Goal: Obtain resource: Obtain resource

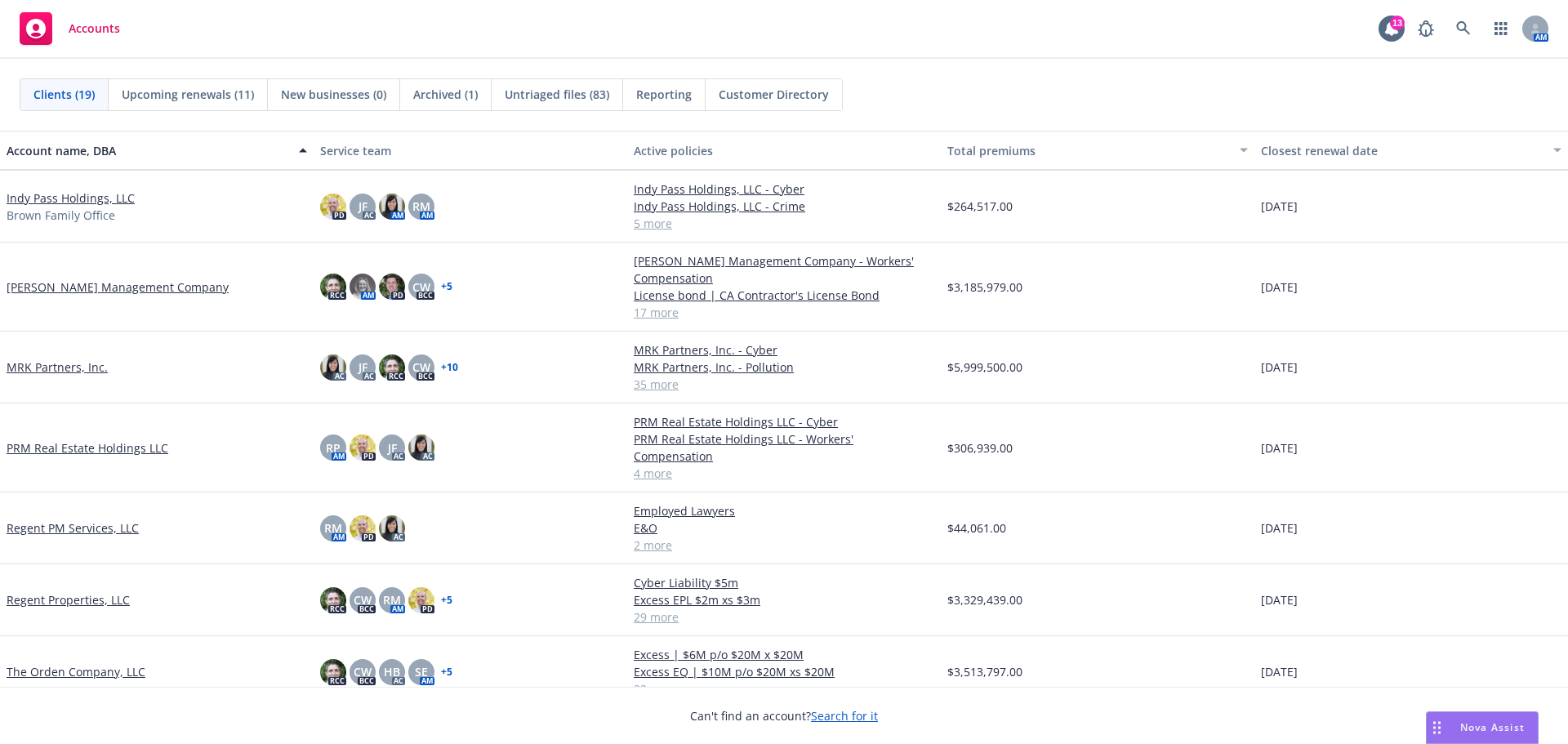
scroll to position [794, 0]
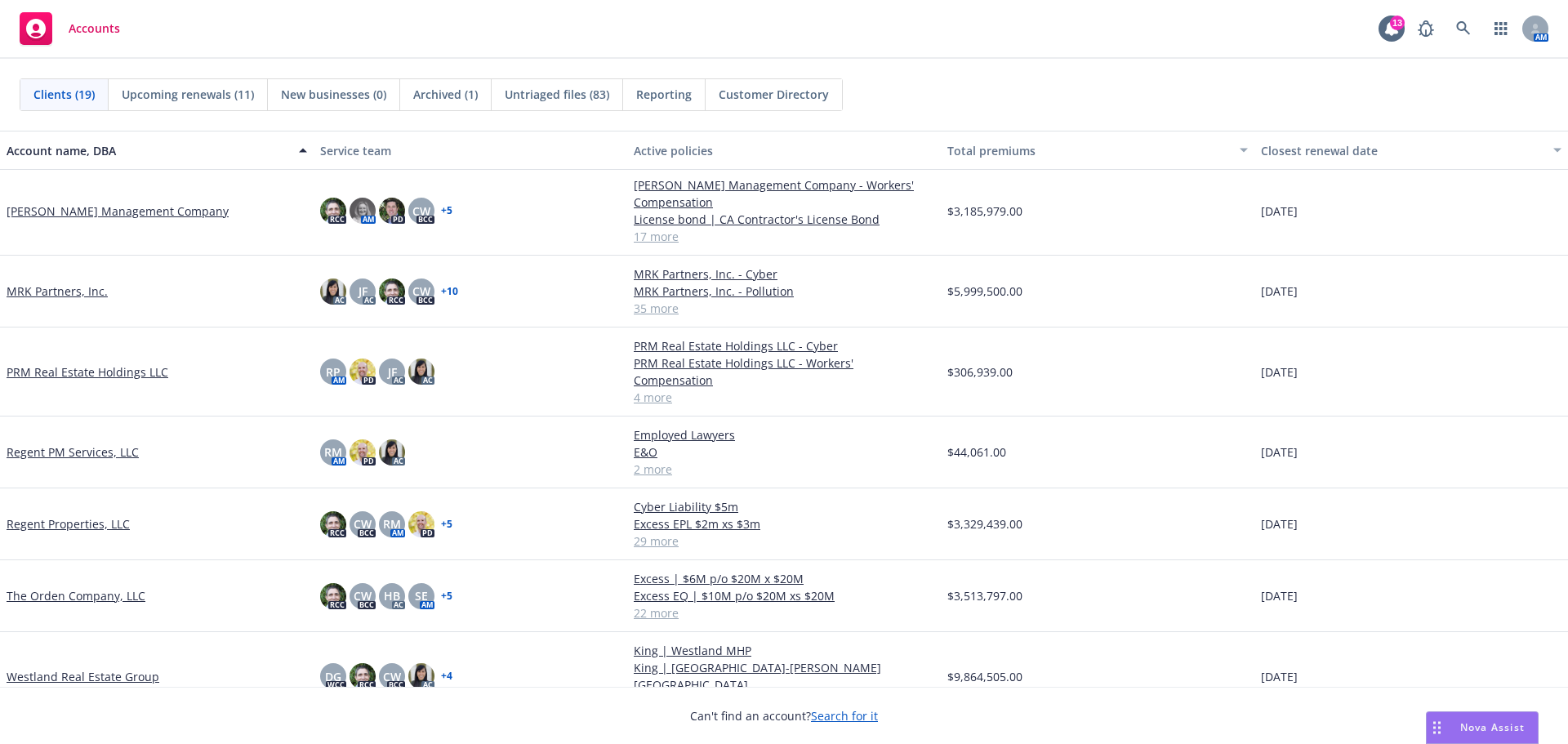
click at [101, 587] on link "The Orden Company, LLC" at bounding box center [76, 596] width 139 height 17
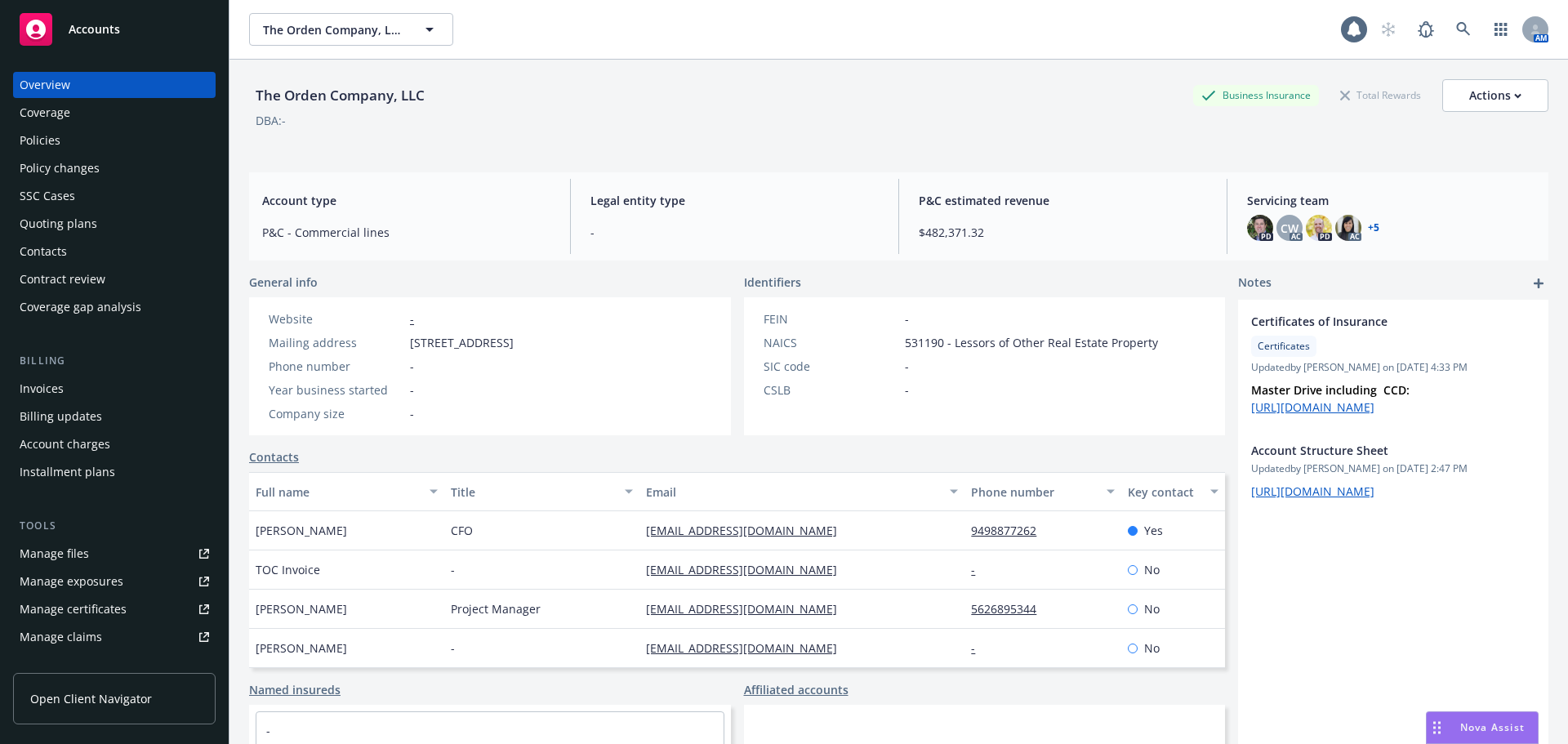
click at [92, 138] on div "Policies" at bounding box center [114, 140] width 190 height 27
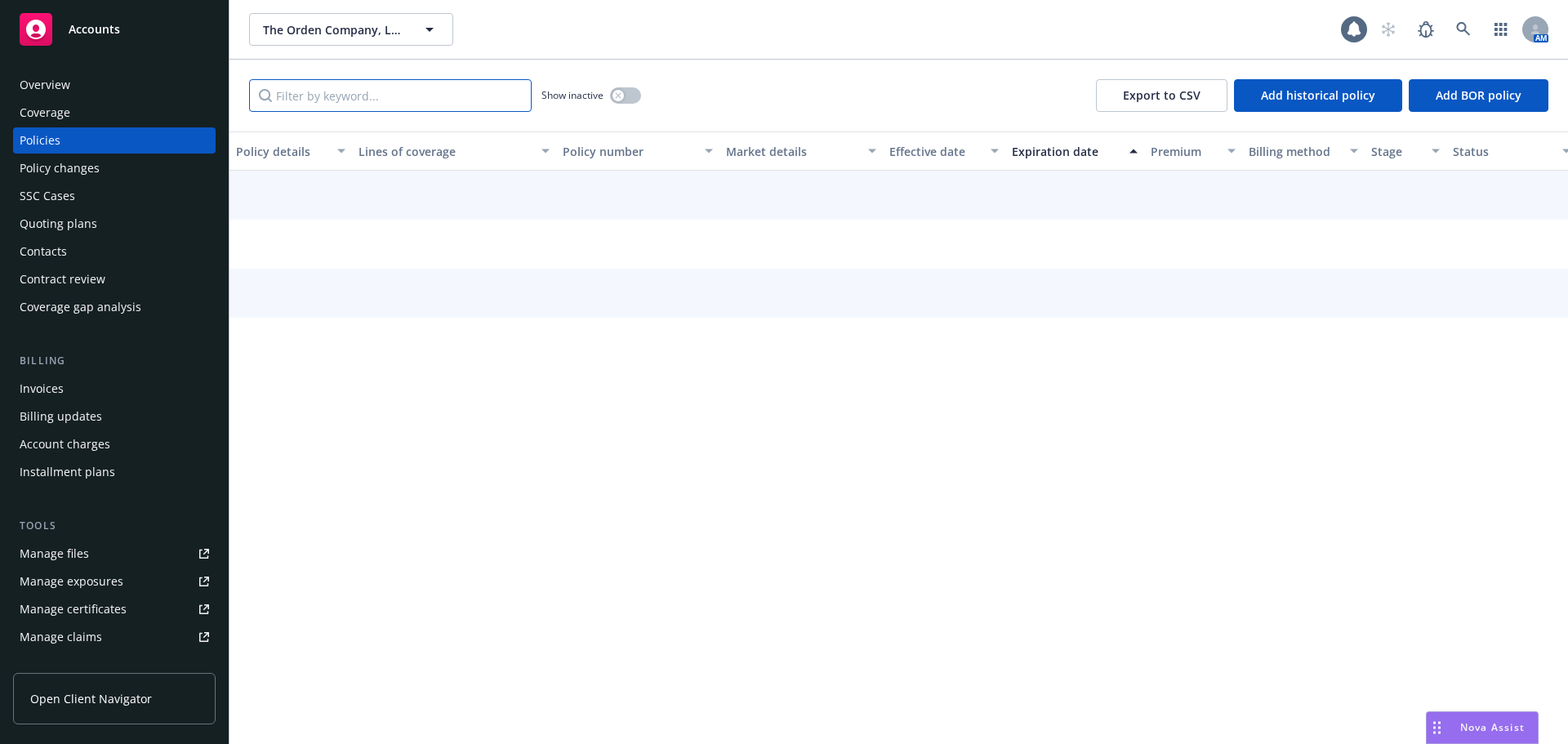
click at [404, 95] on input "Filter by keyword..." at bounding box center [390, 96] width 283 height 33
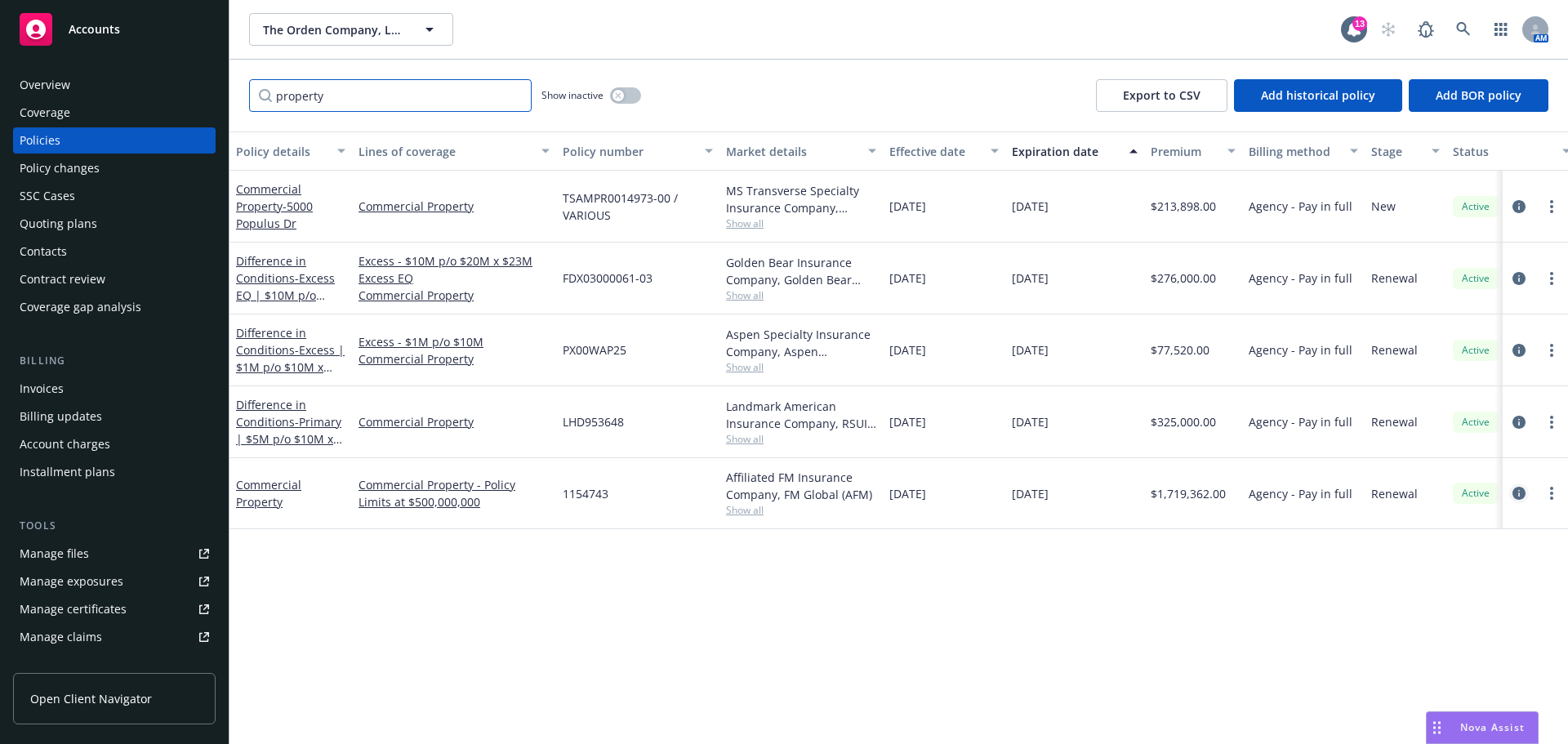
type input "property"
click at [1519, 492] on icon "circleInformation" at bounding box center [1519, 494] width 13 height 13
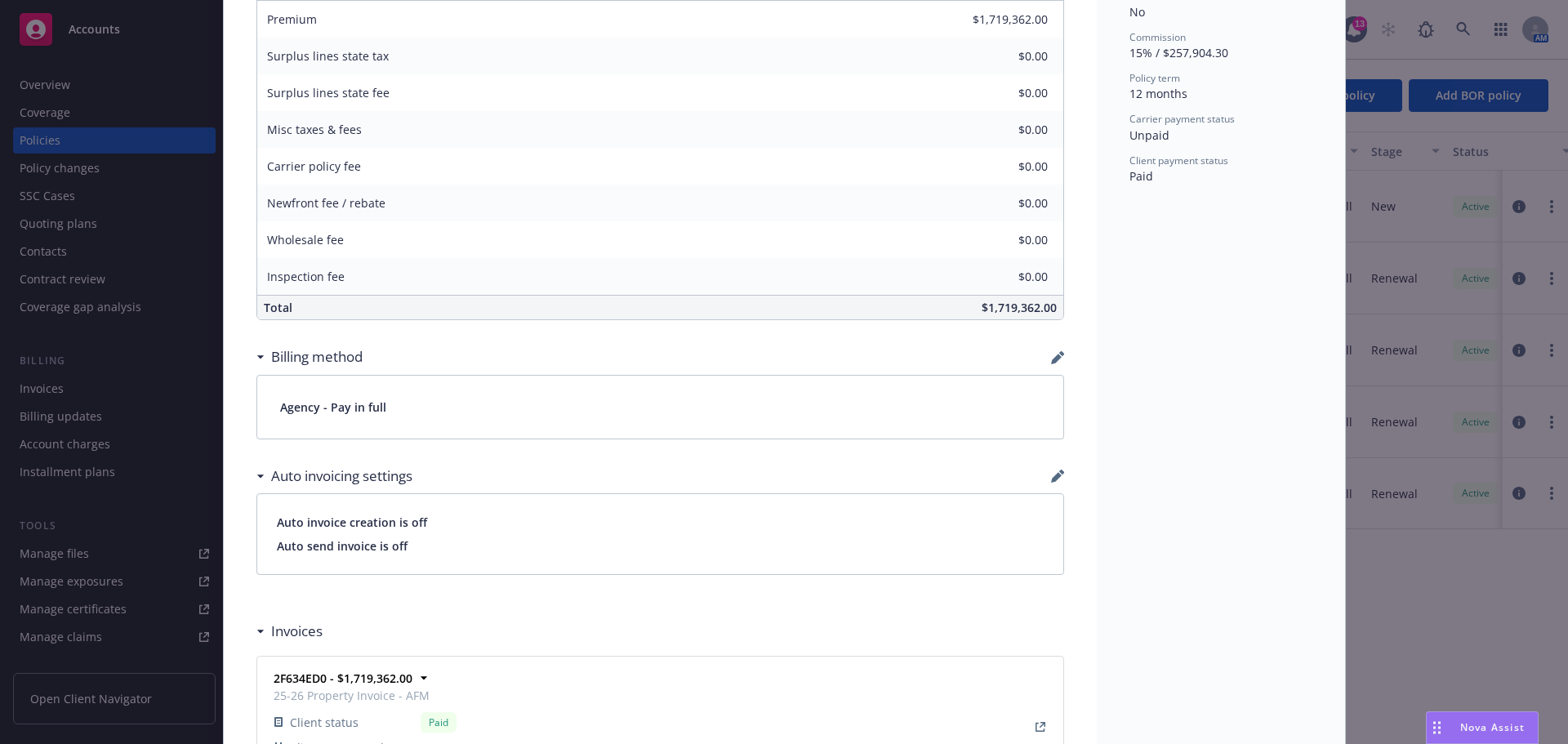
scroll to position [327, 0]
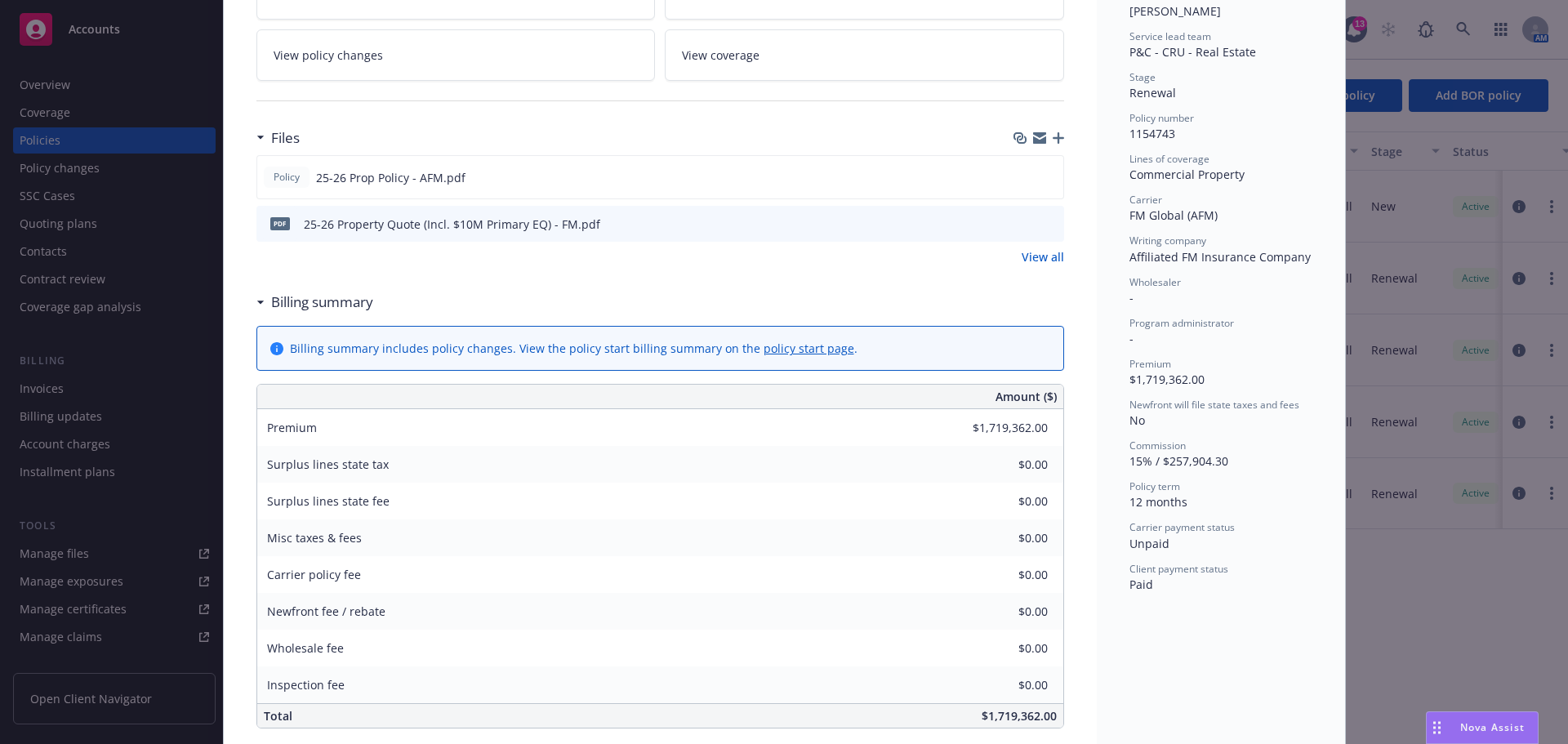
click at [1053, 139] on icon "button" at bounding box center [1059, 137] width 11 height 11
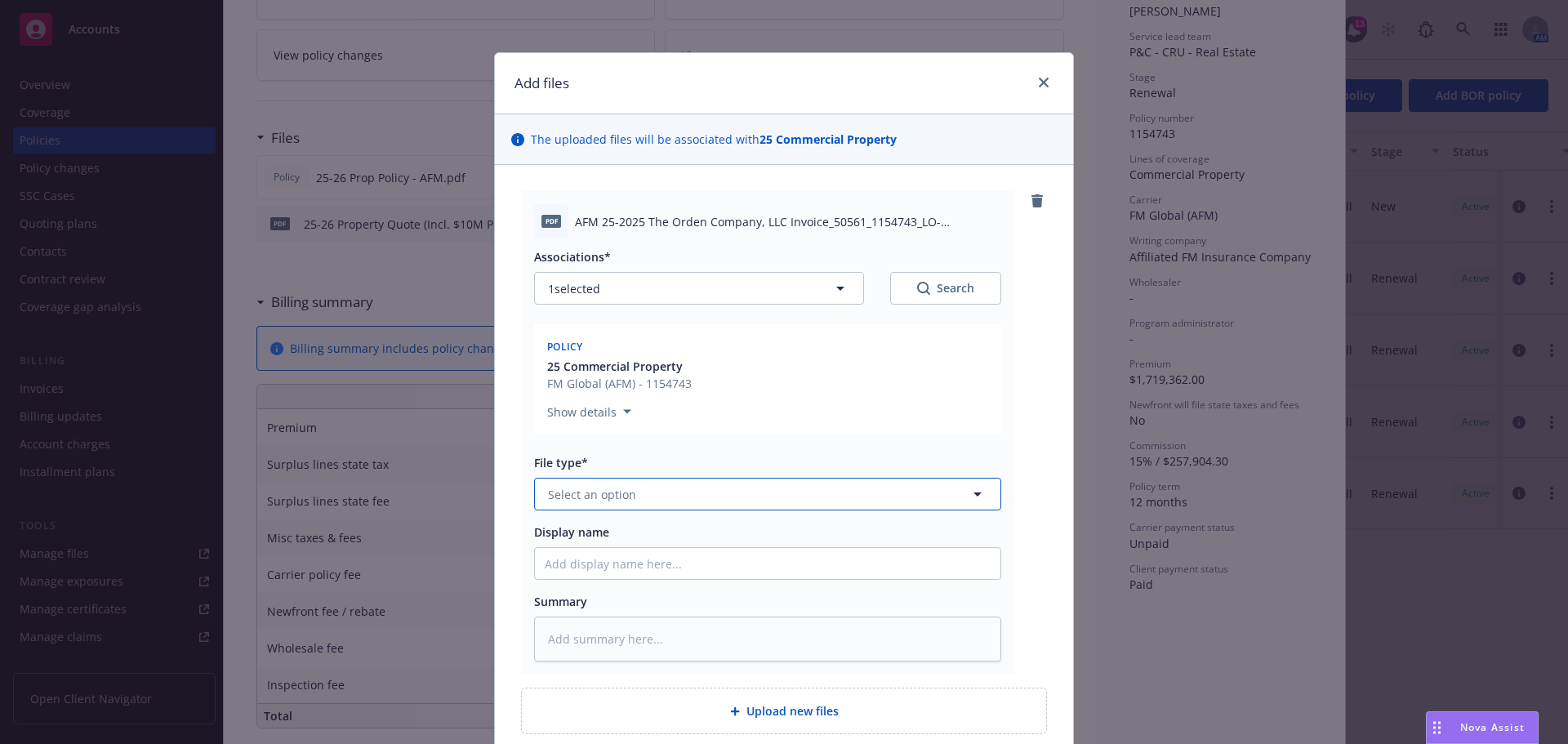
click at [601, 495] on span "Select an option" at bounding box center [592, 495] width 88 height 17
type input "invoic"
click at [596, 569] on div "Invoice - Third Party" at bounding box center [768, 583] width 465 height 43
click at [607, 579] on input "Display name" at bounding box center [768, 563] width 465 height 31
type textarea "x"
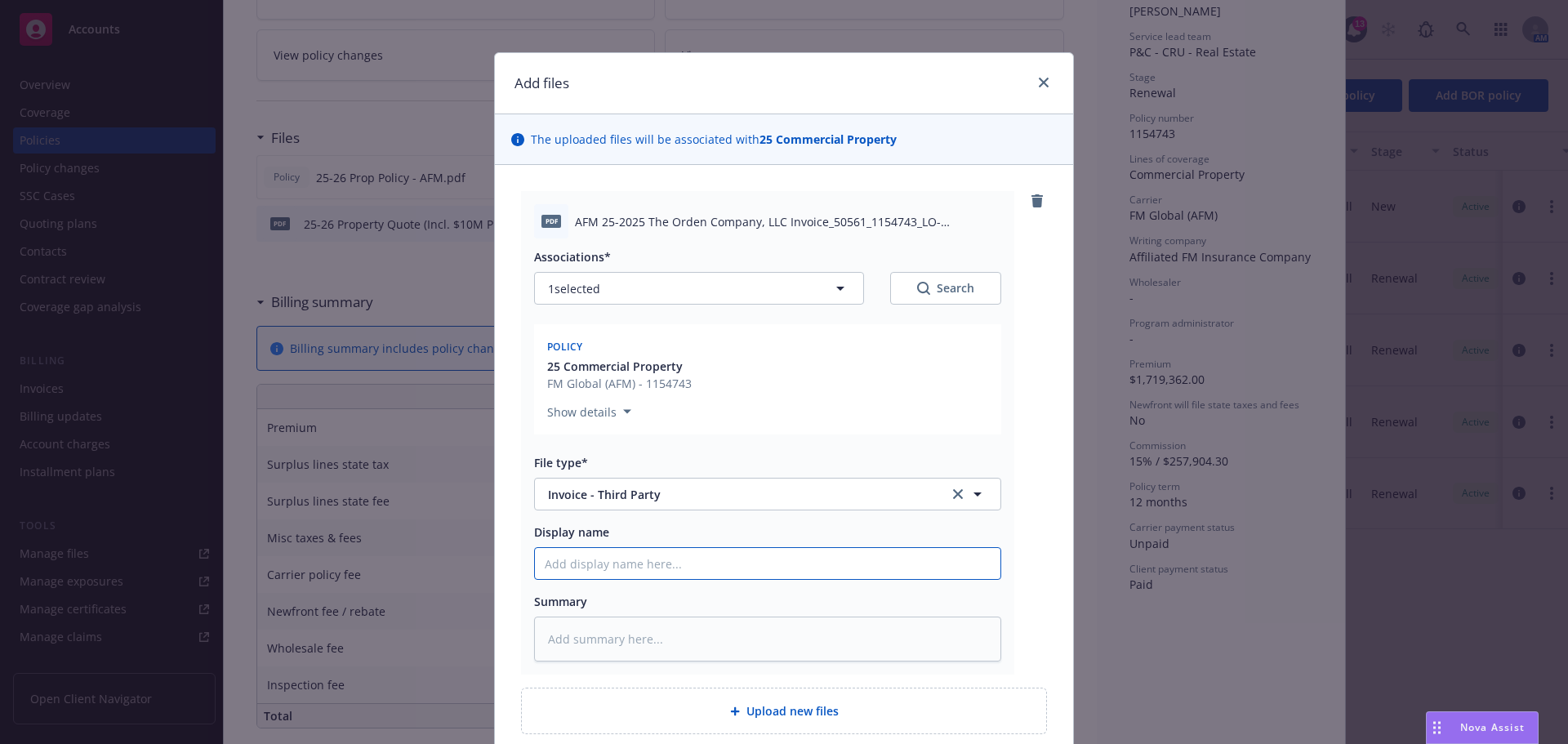
type input "C"
type textarea "x"
type input "Ca"
type textarea "x"
type input "Car"
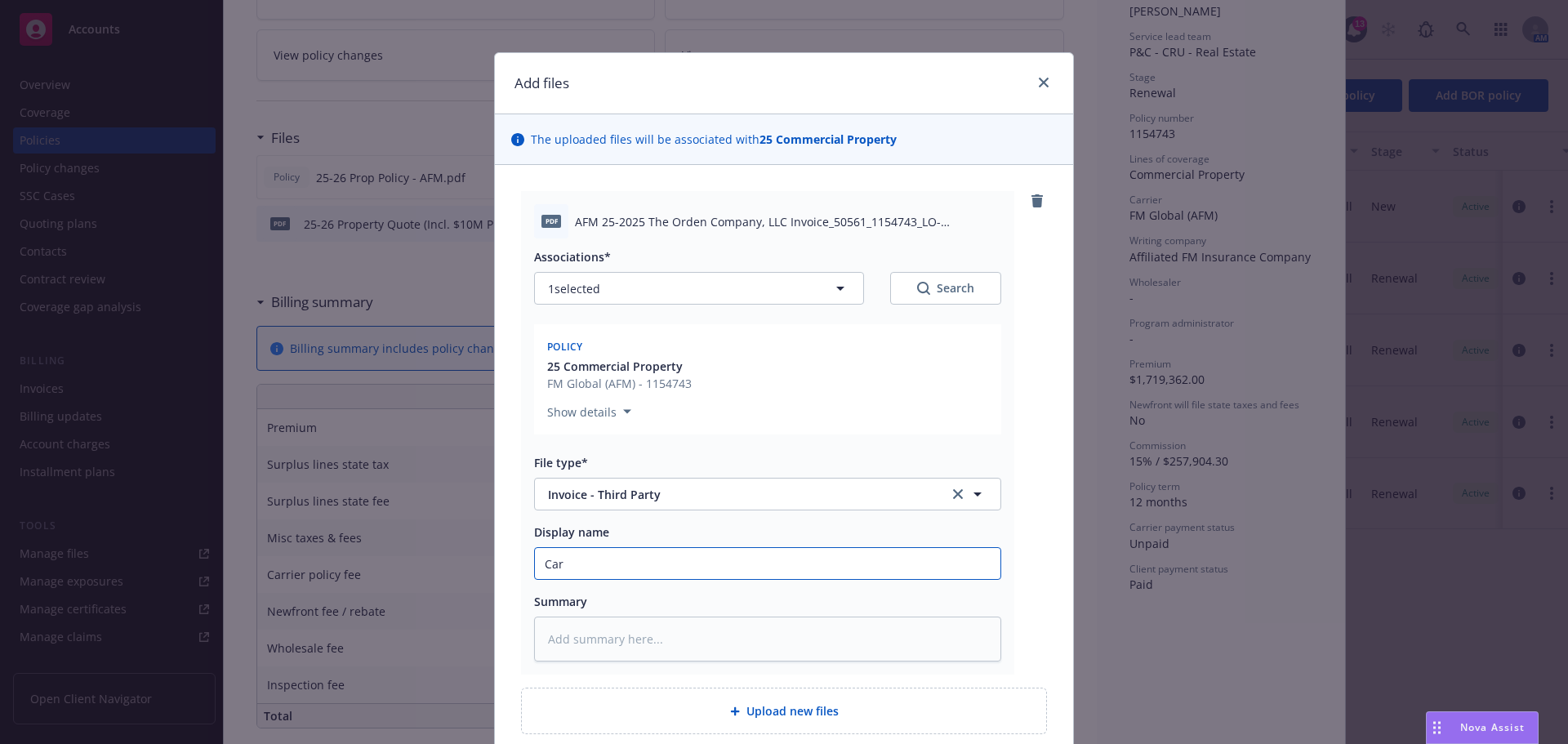
type textarea "x"
type input "[PERSON_NAME]"
type textarea "x"
type input "[PERSON_NAME]"
type textarea "x"
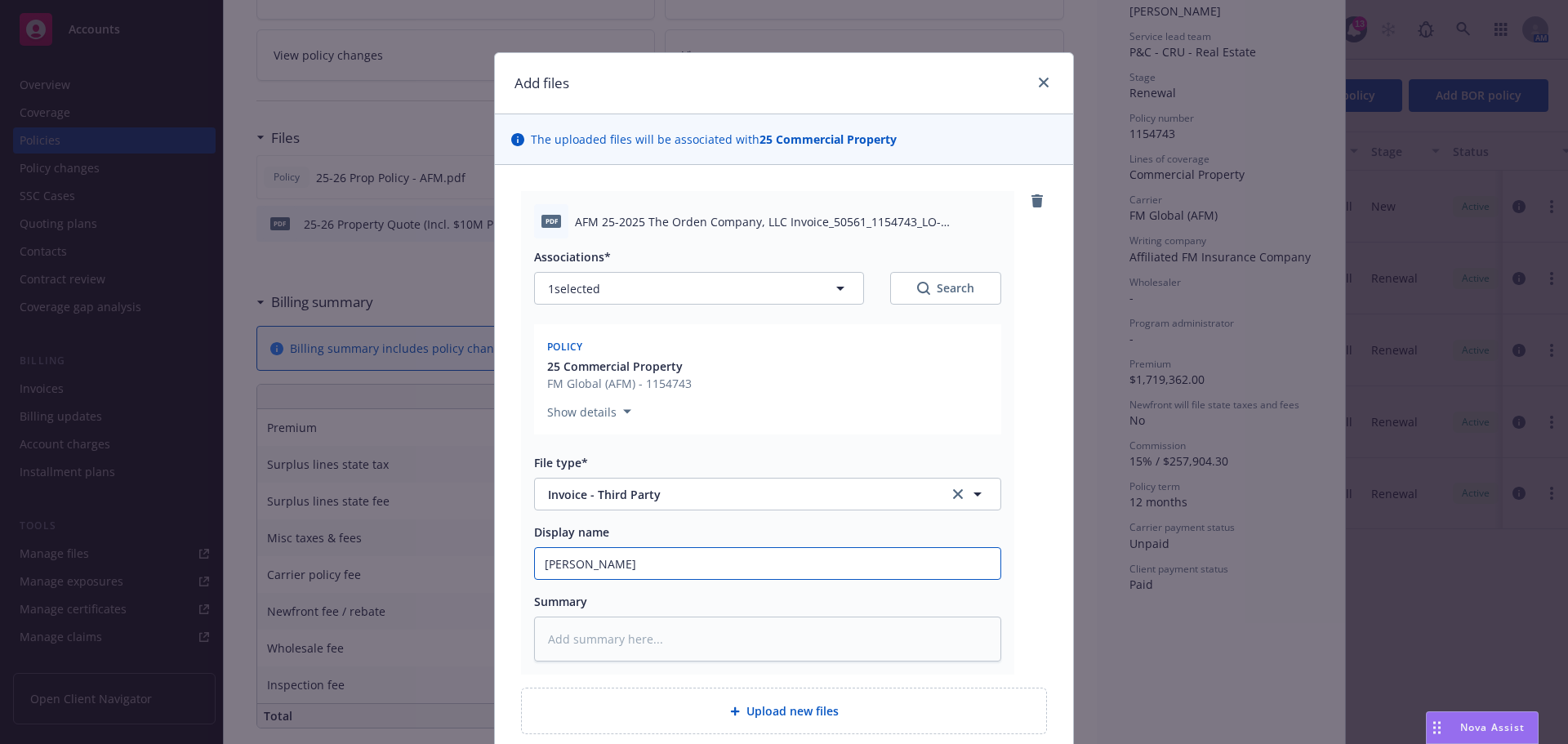
type input "[PERSON_NAME]"
type textarea "x"
type input "Carrier"
type textarea "x"
type input "Carrier"
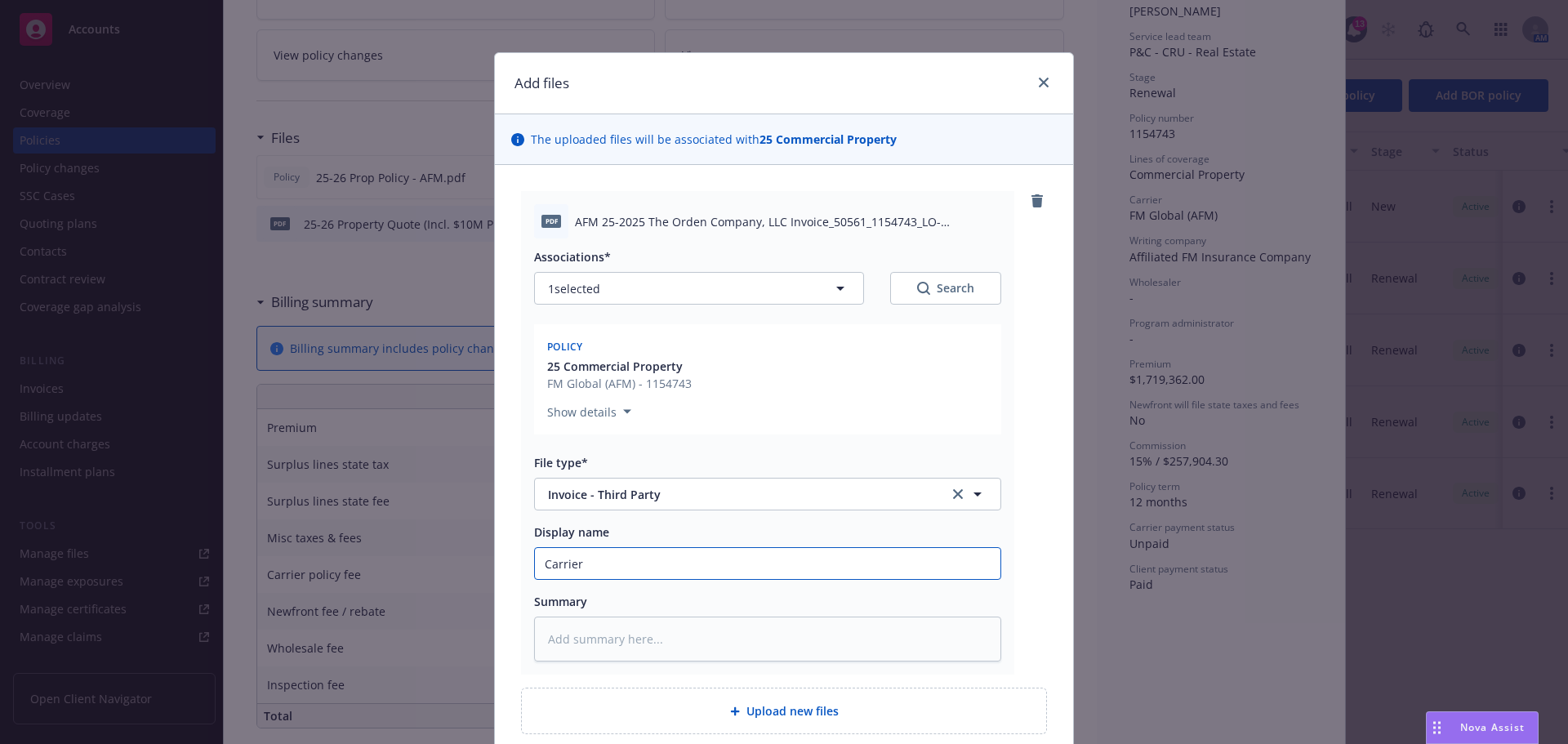
type textarea "x"
type input "Carrier I"
type textarea "x"
type input "Carrier In"
type textarea "x"
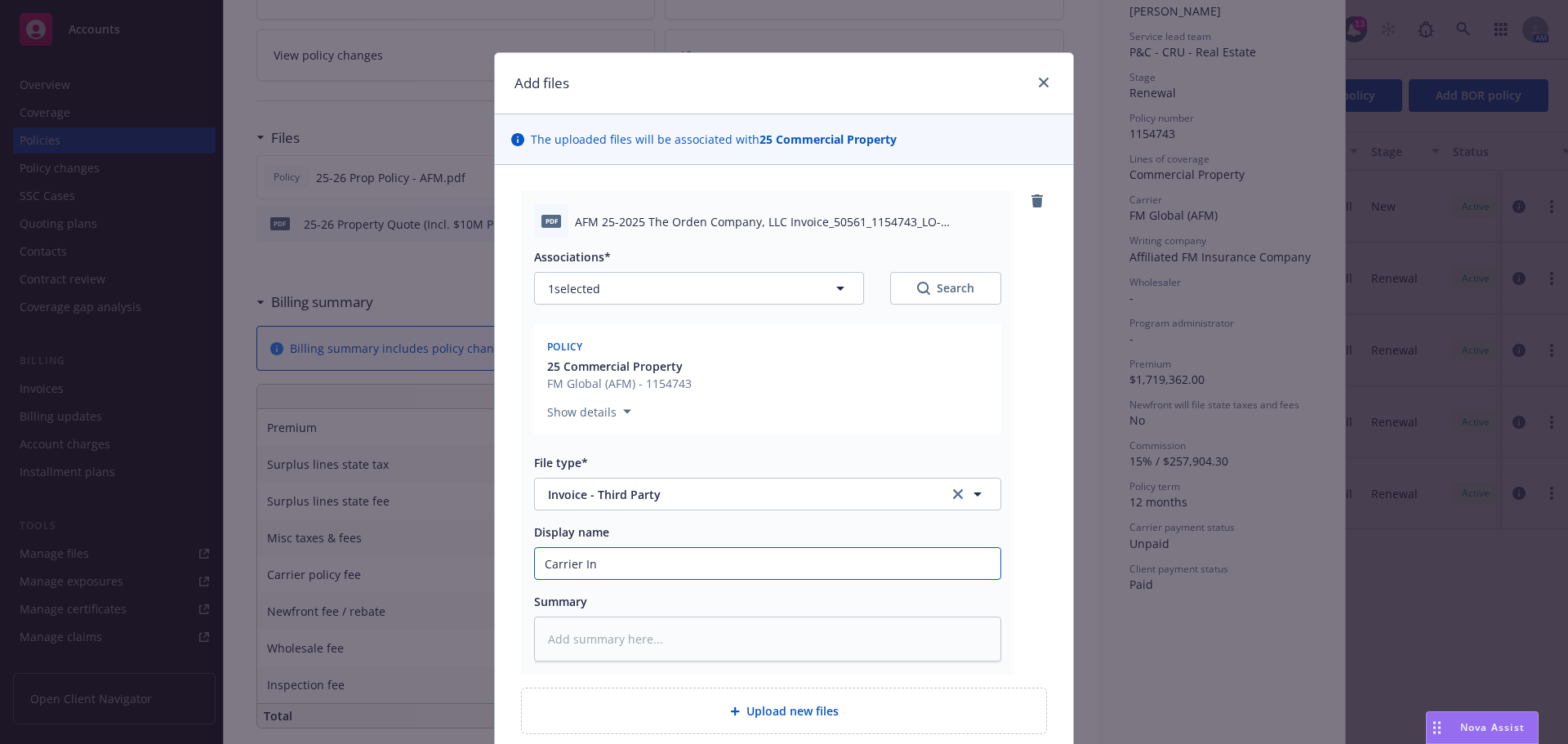
type input "Carrier Ino"
type textarea "x"
type input "Carrier In"
type textarea "x"
type input "Carrier Inv"
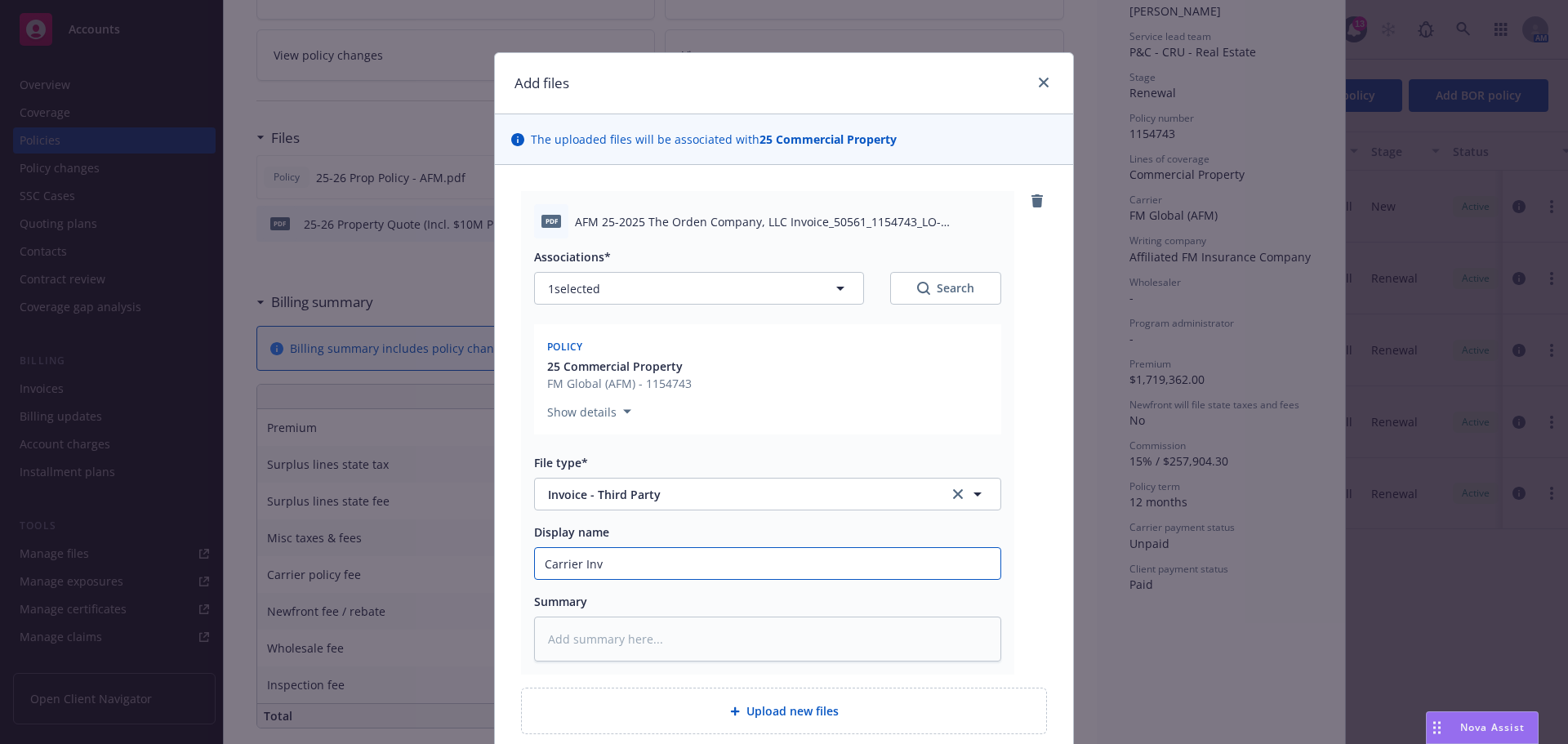
type textarea "x"
type input "Carrier Invo"
type textarea "x"
type input "Carrier Invoi"
type textarea "x"
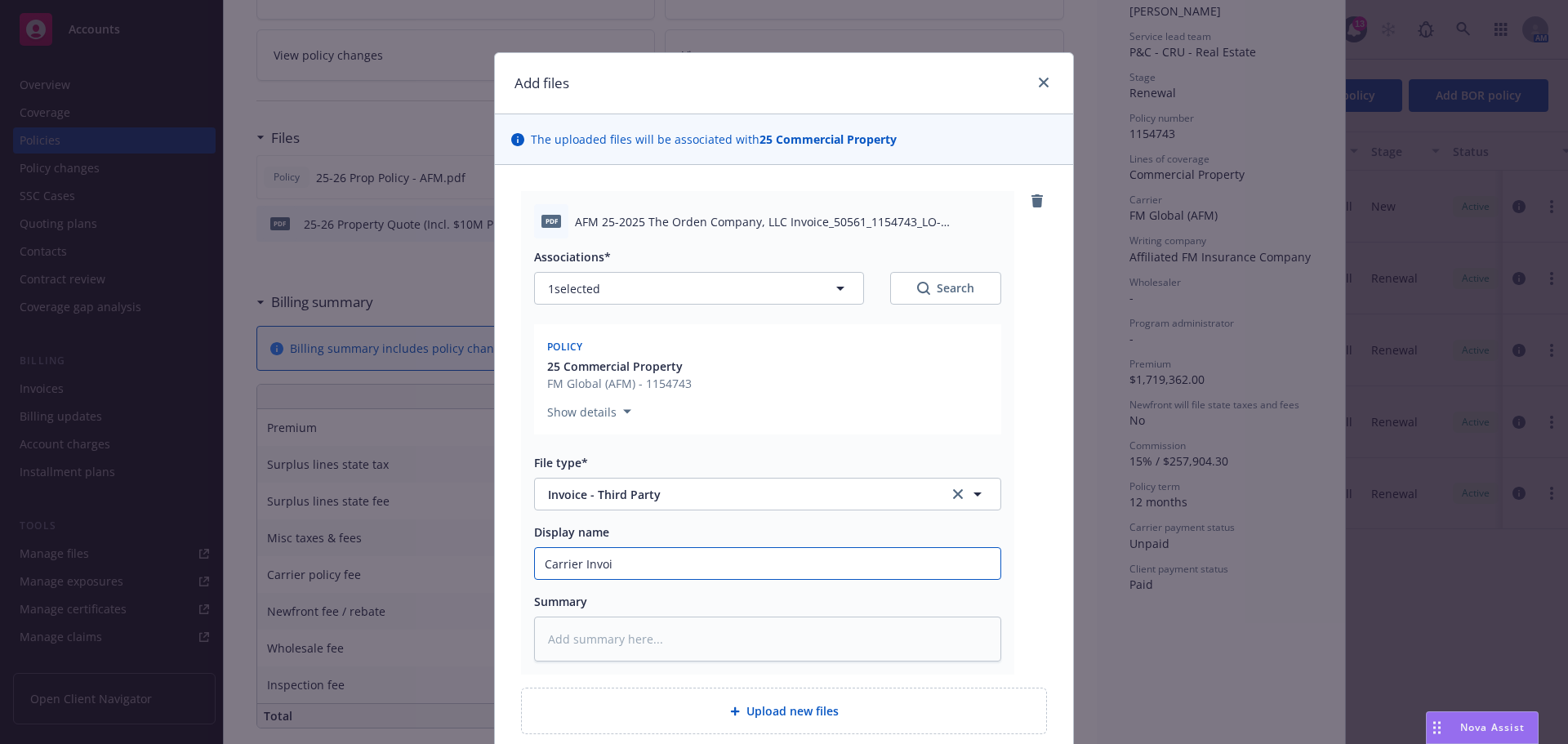
type input "Carrier Invoic"
type textarea "x"
type input "Carrier Invoice"
type textarea "x"
type input "Carrier Invoice"
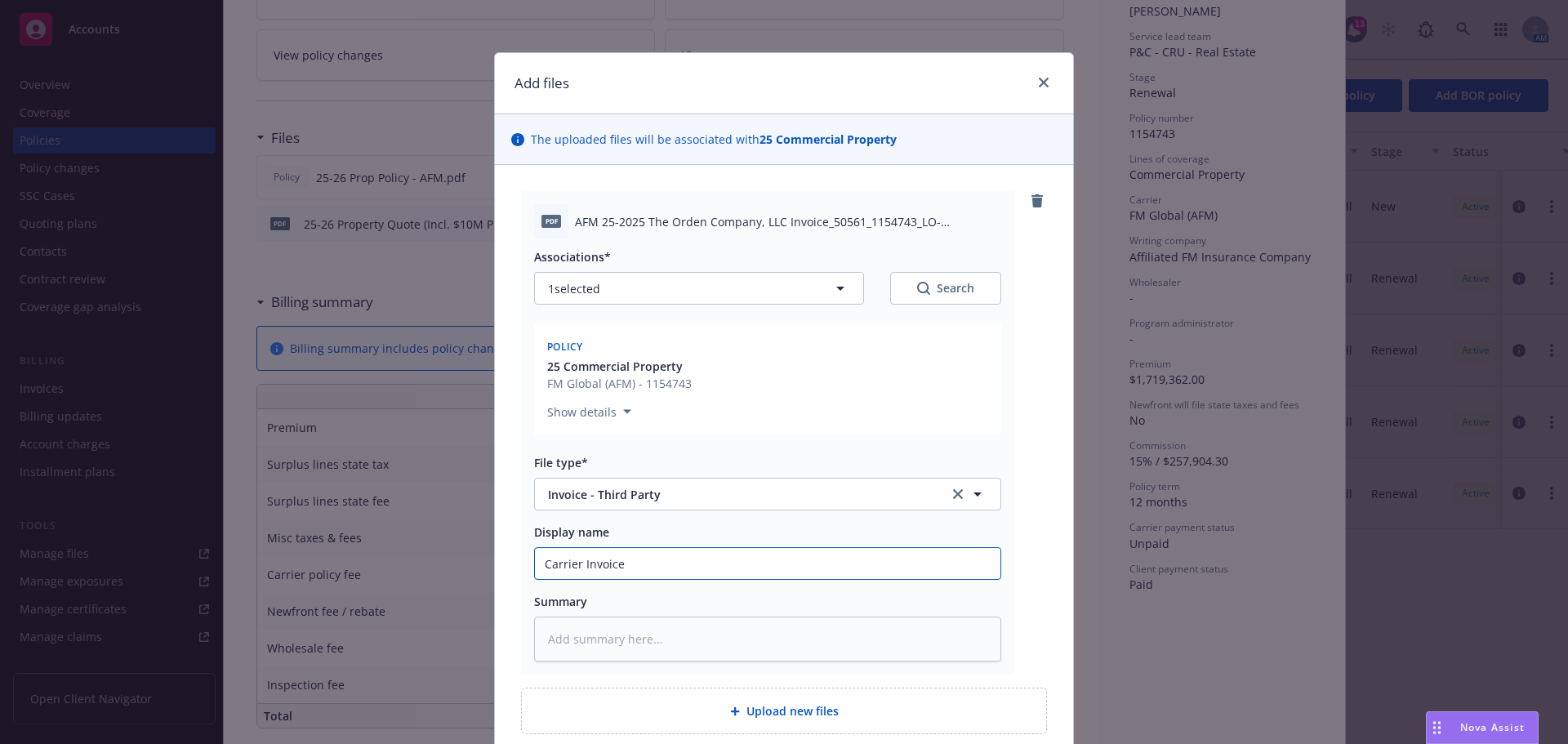
type textarea "x"
type input "Carrier Invoice -"
type textarea "x"
type input "Carrier Invoice -"
type textarea "x"
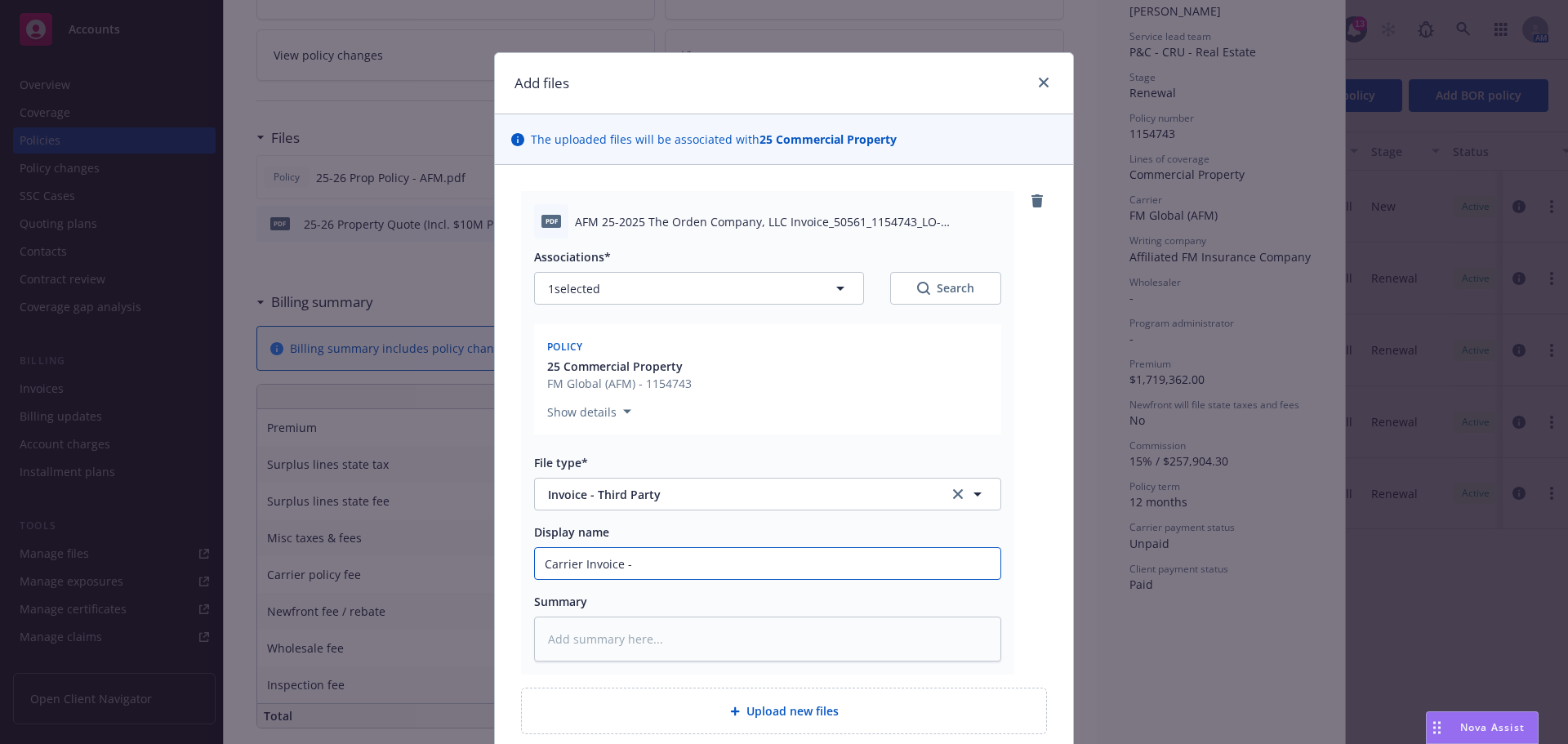
type input "Carrier Invoice - A"
type textarea "x"
type input "Carrier Invoice - AF"
type textarea "x"
type input "Carrier Invoice - AFM"
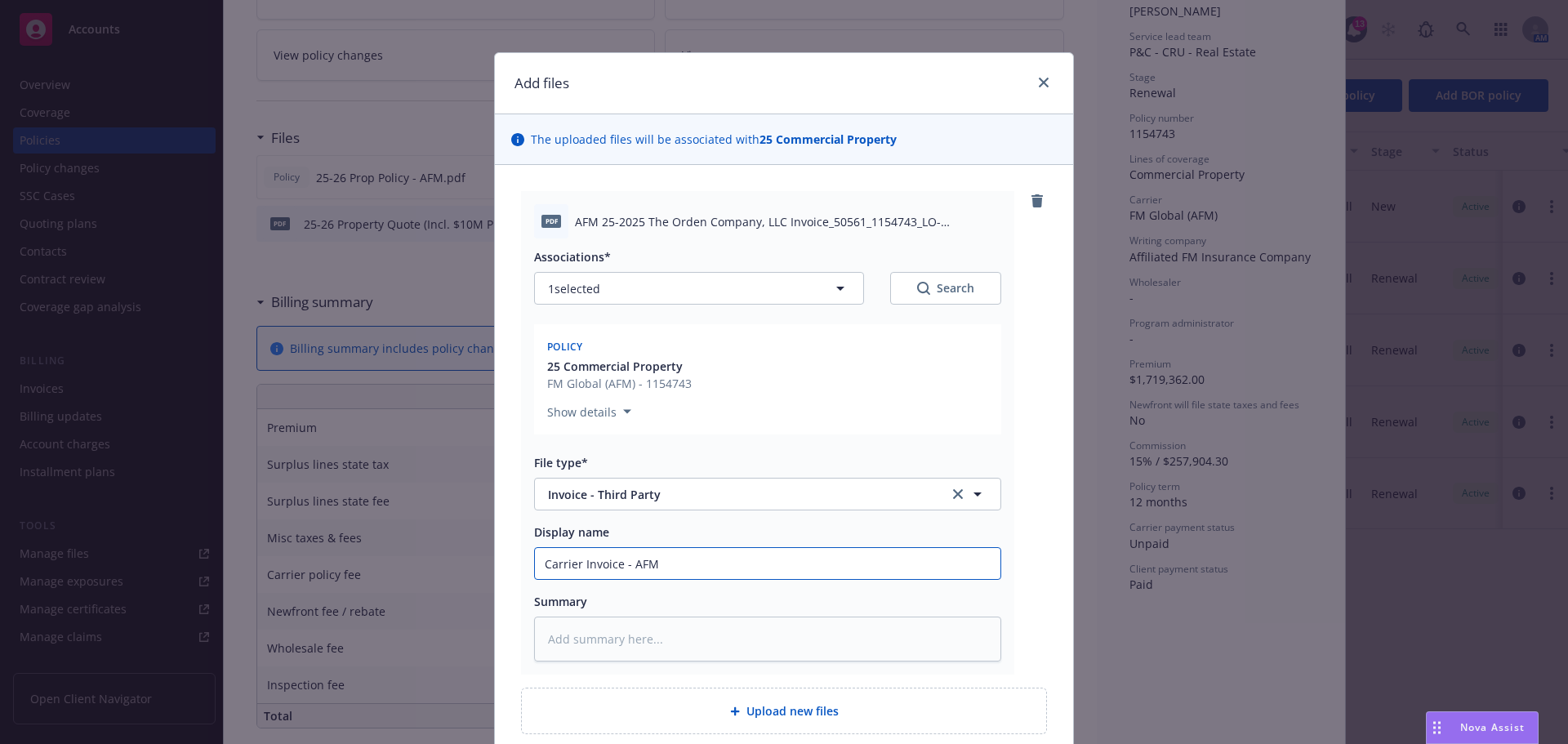
type textarea "x"
type input "Carrier Invoice - AFM"
type textarea "x"
type input "Carrier Invoice - AFM P"
type textarea "x"
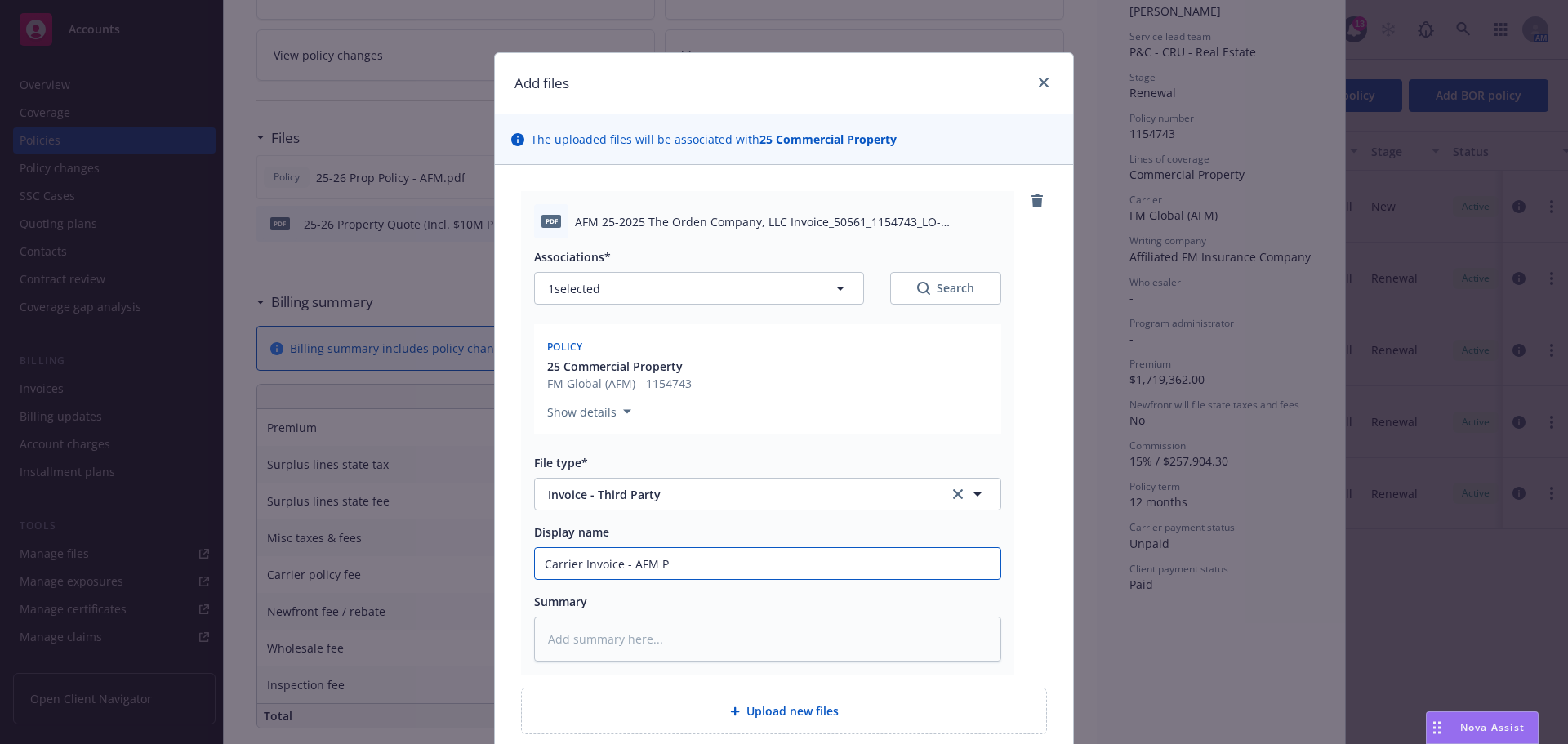
type input "Carrier Invoice - AFM Pr"
type textarea "x"
type input "Carrier Invoice - AFM Pro"
type textarea "x"
type input "Carrier Invoice - AFM Prop"
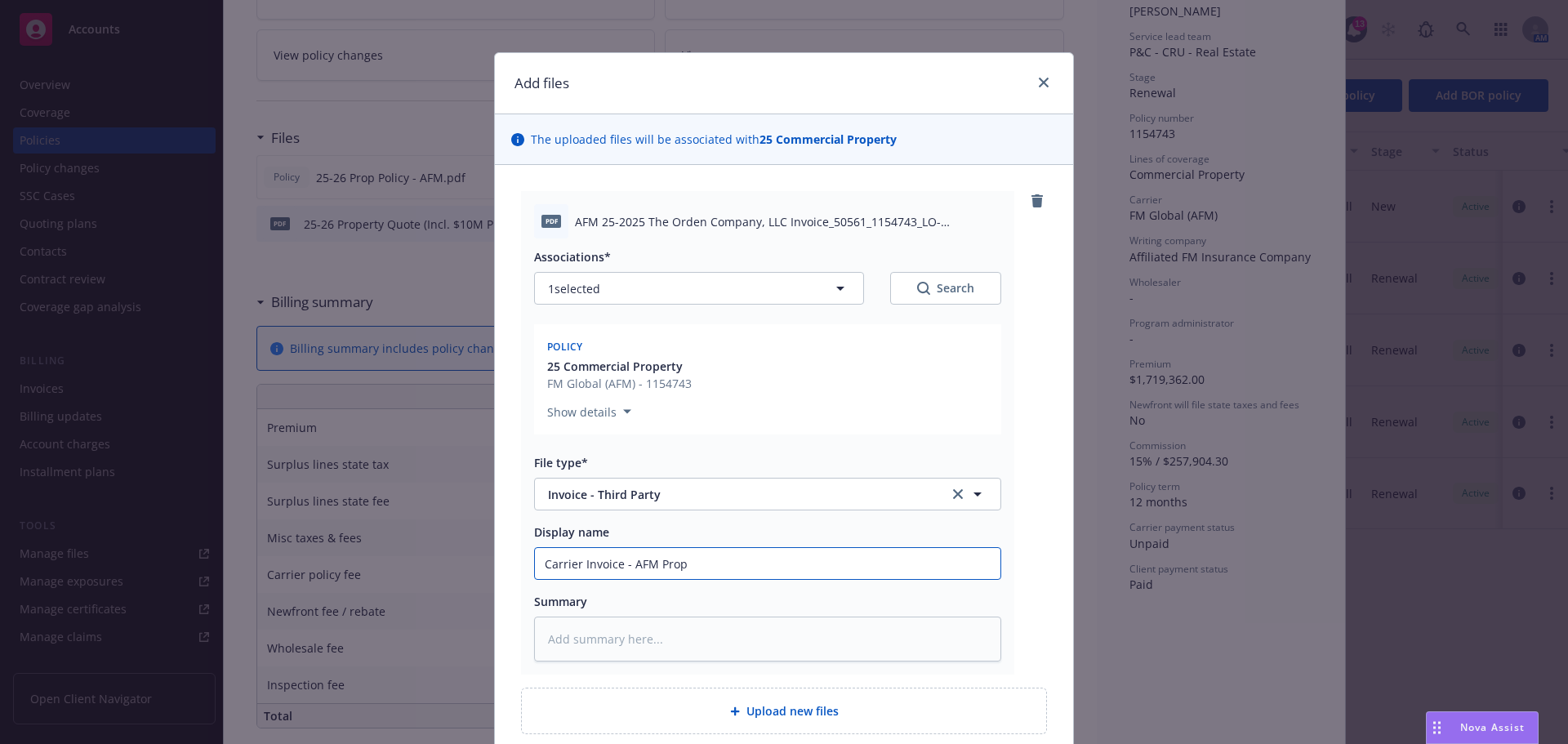
type textarea "x"
type input "Carrier Invoice - AFM Prope"
type textarea "x"
type input "Carrier Invoice - AFM Proper"
type textarea "x"
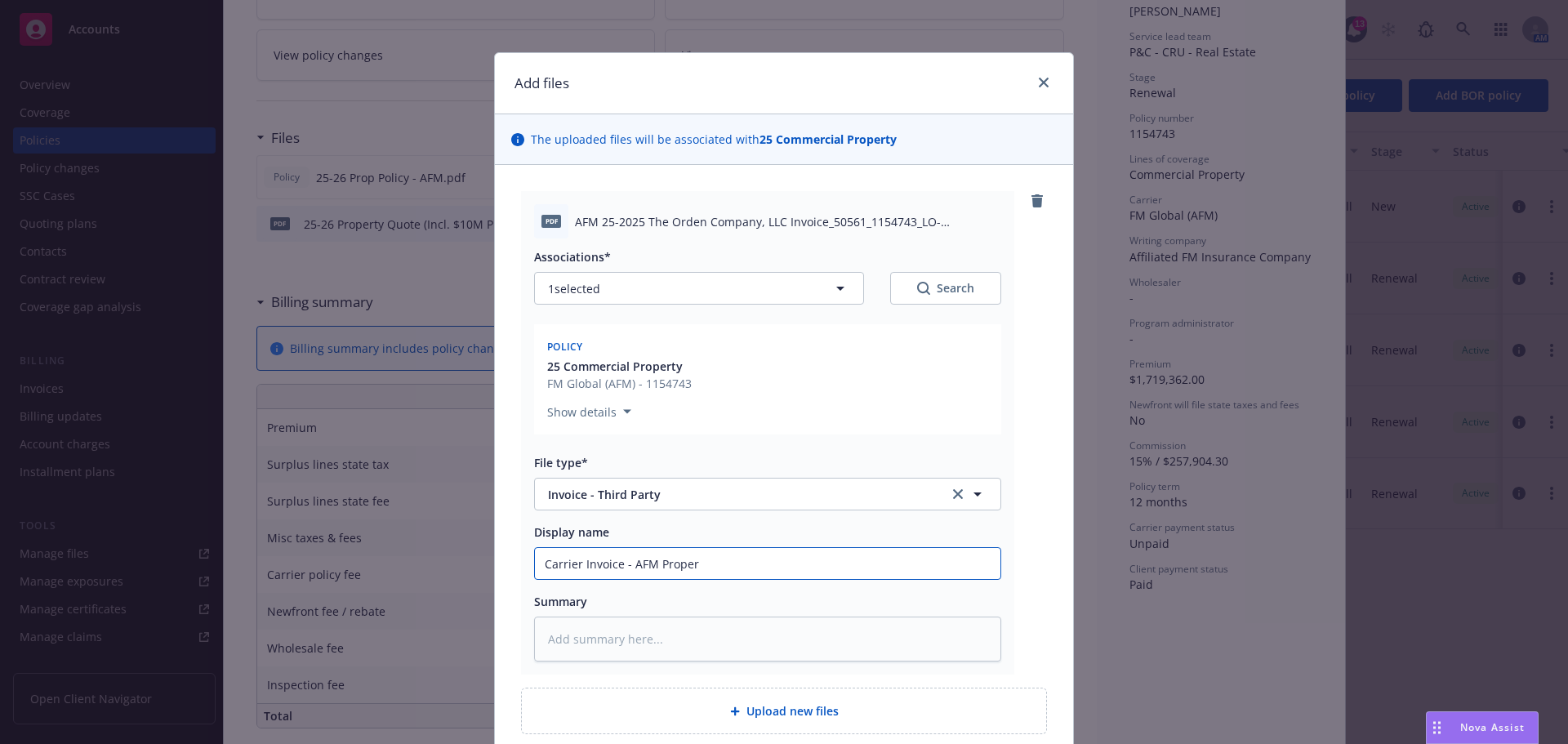
type input "Carrier Invoice - AFM Propert"
type textarea "x"
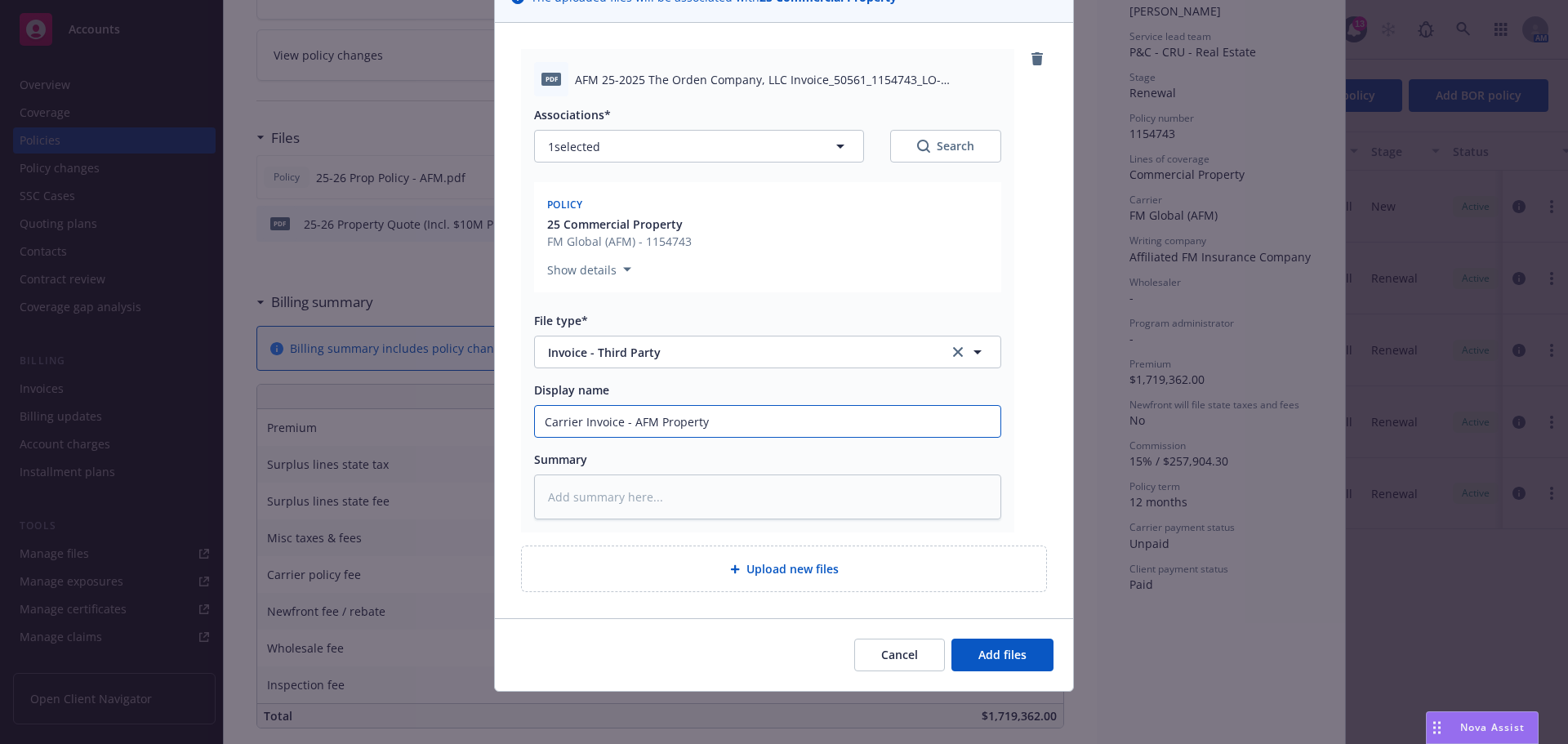
type input "Carrier Invoice - AFM Property"
click at [987, 620] on div "Cancel Add files" at bounding box center [783, 654] width 578 height 72
click at [986, 654] on span "Add files" at bounding box center [1002, 654] width 49 height 16
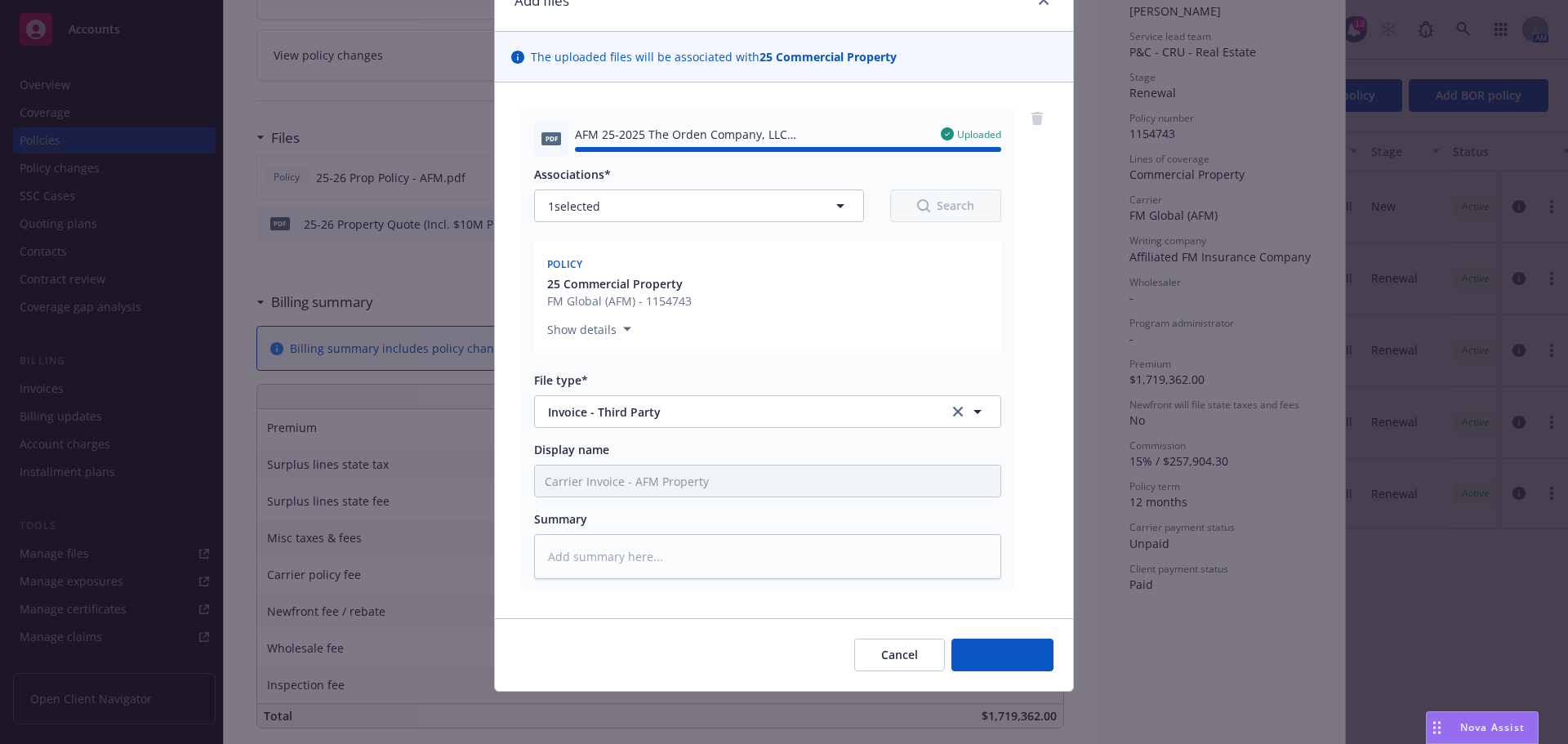
type textarea "x"
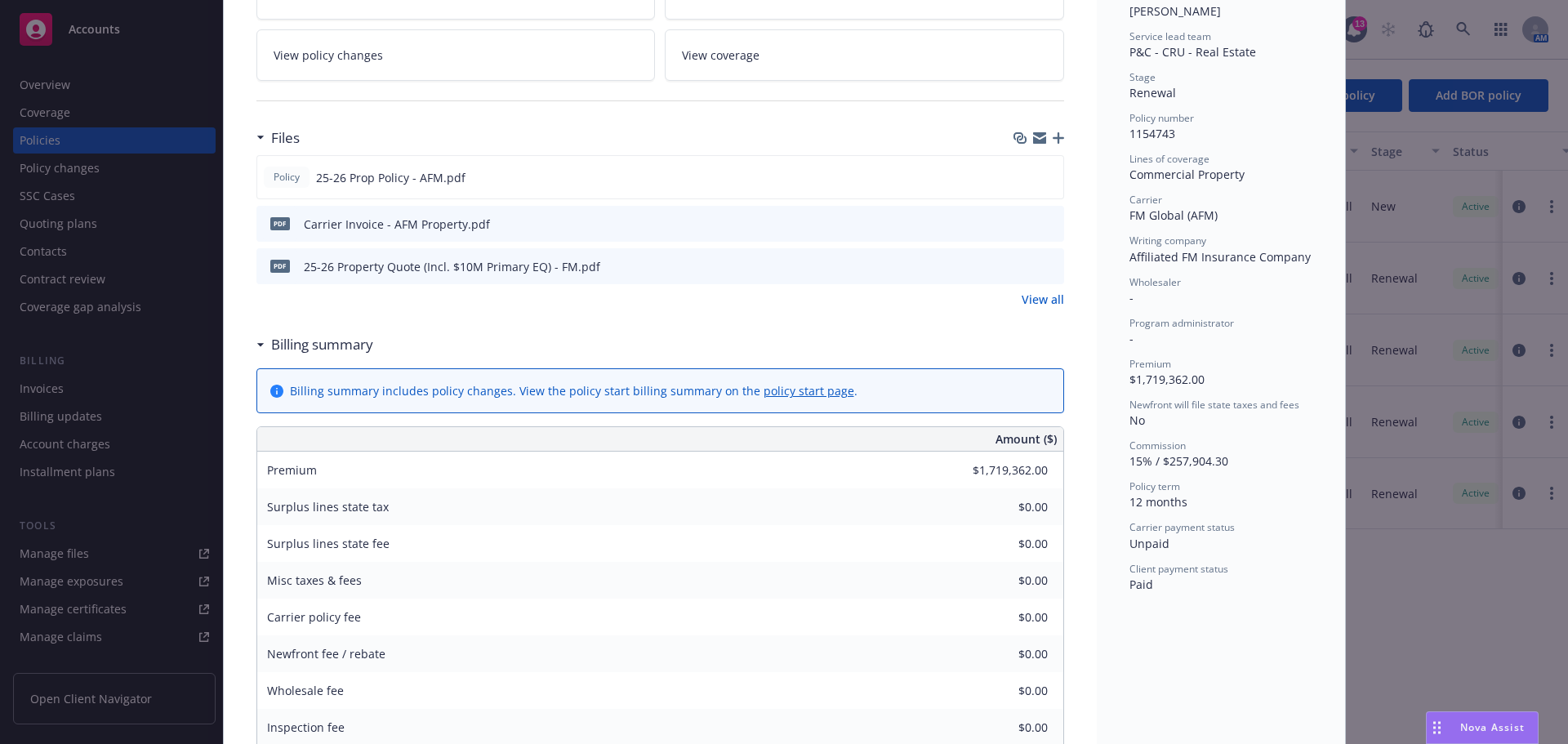
scroll to position [0, 0]
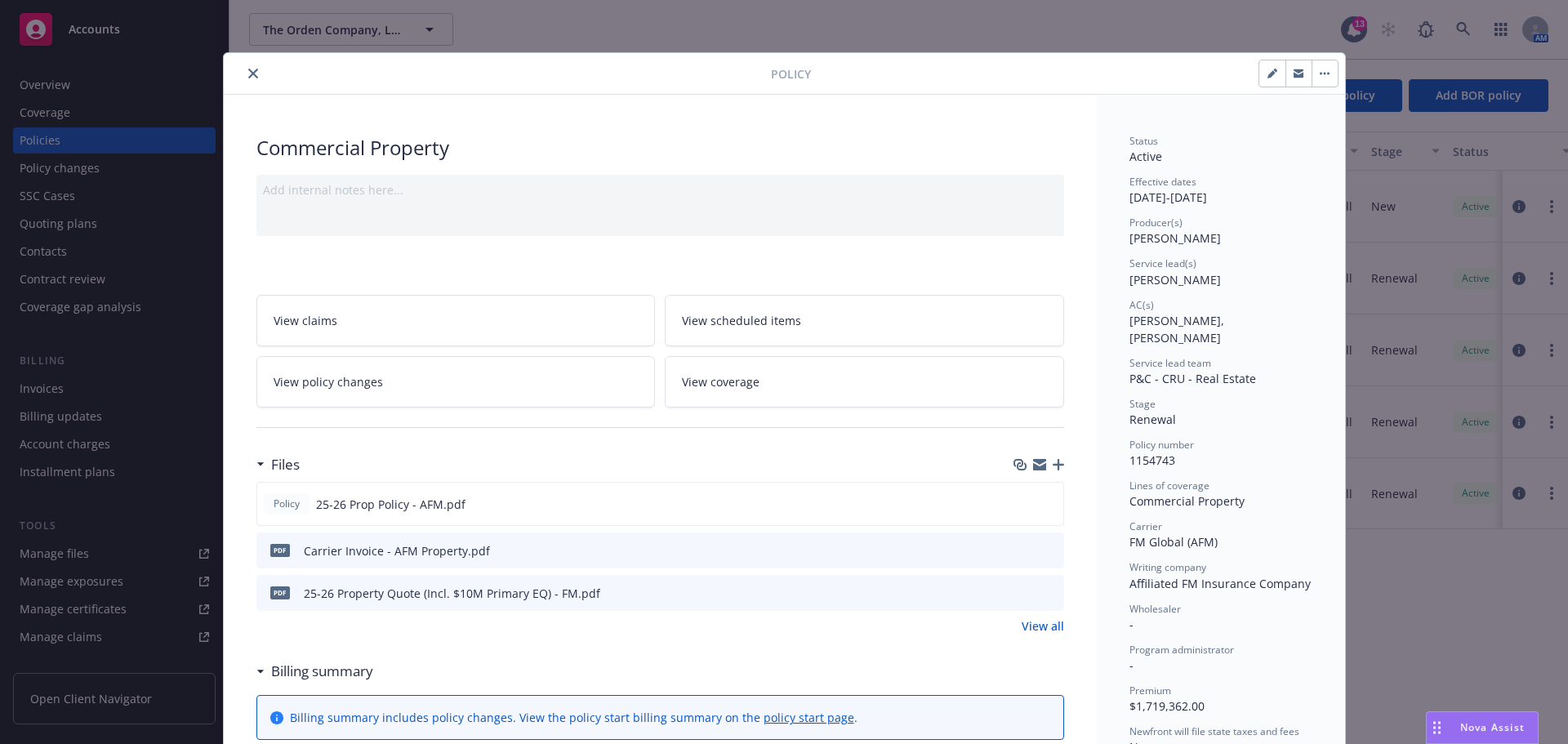
click at [235, 77] on div at bounding box center [500, 73] width 540 height 19
click at [248, 75] on icon "close" at bounding box center [253, 73] width 10 height 10
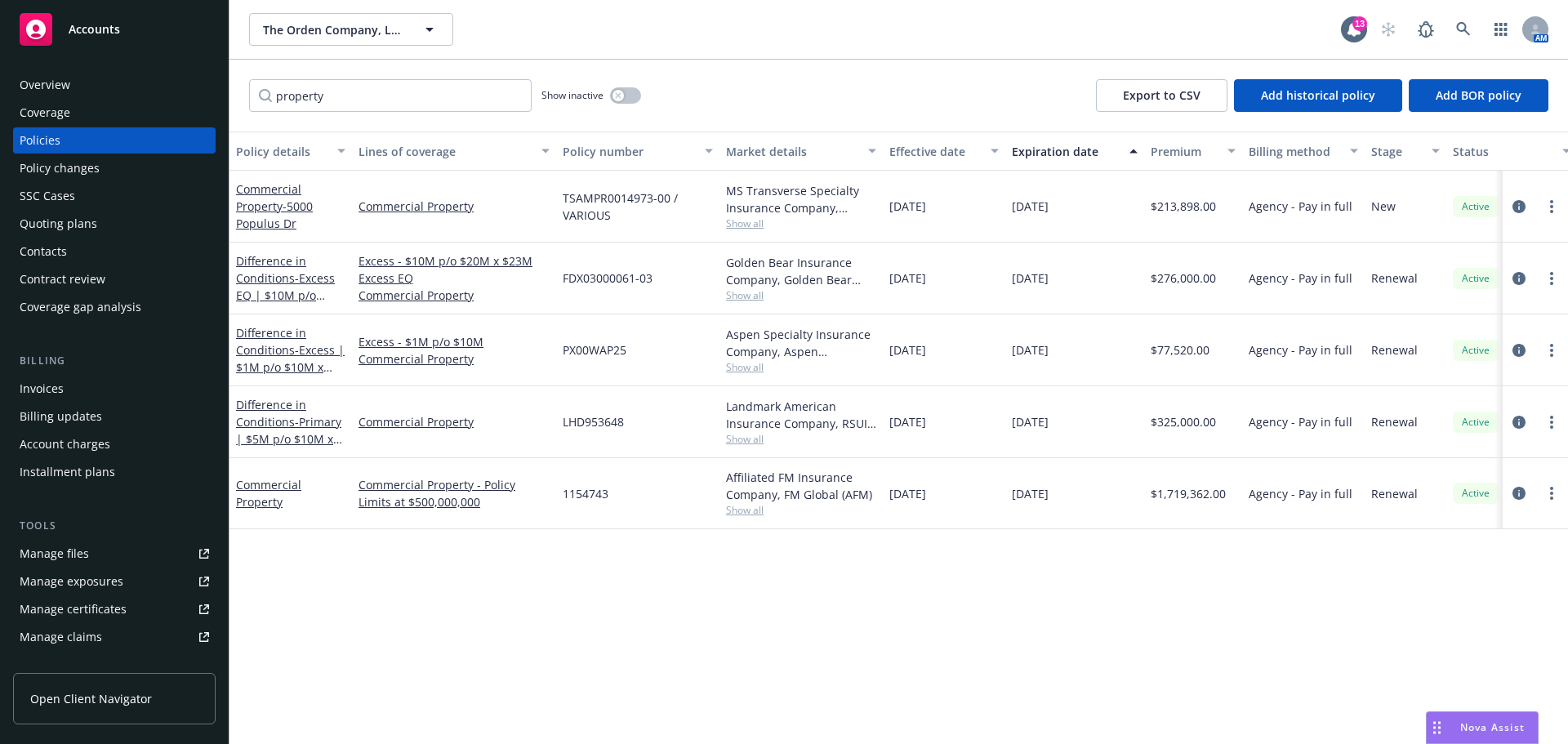
click at [1496, 715] on div "Nova Assist" at bounding box center [1482, 728] width 111 height 31
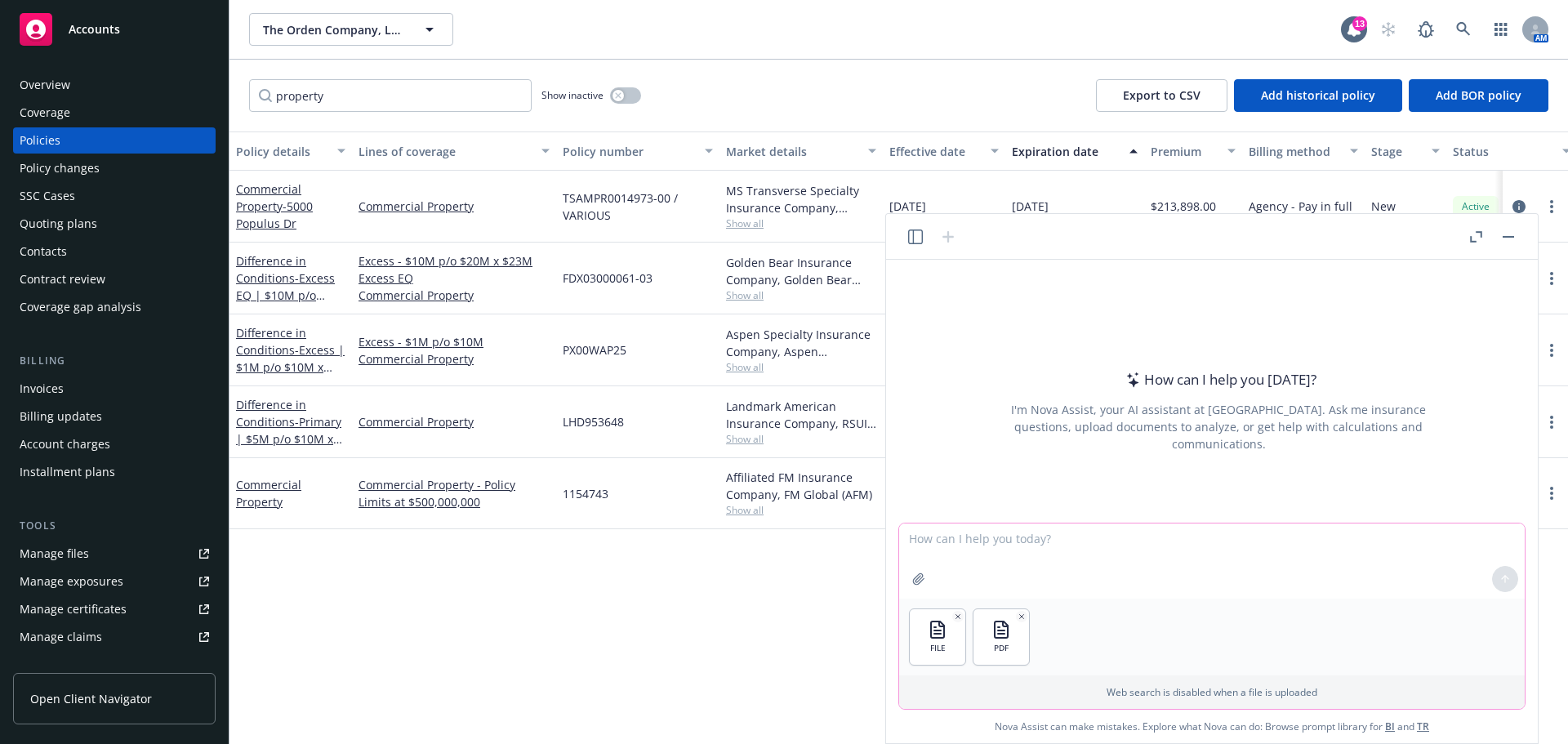
click at [994, 555] on textarea at bounding box center [1212, 562] width 626 height 75
type textarea "Please consolidate insurance requirements and whether compliant"
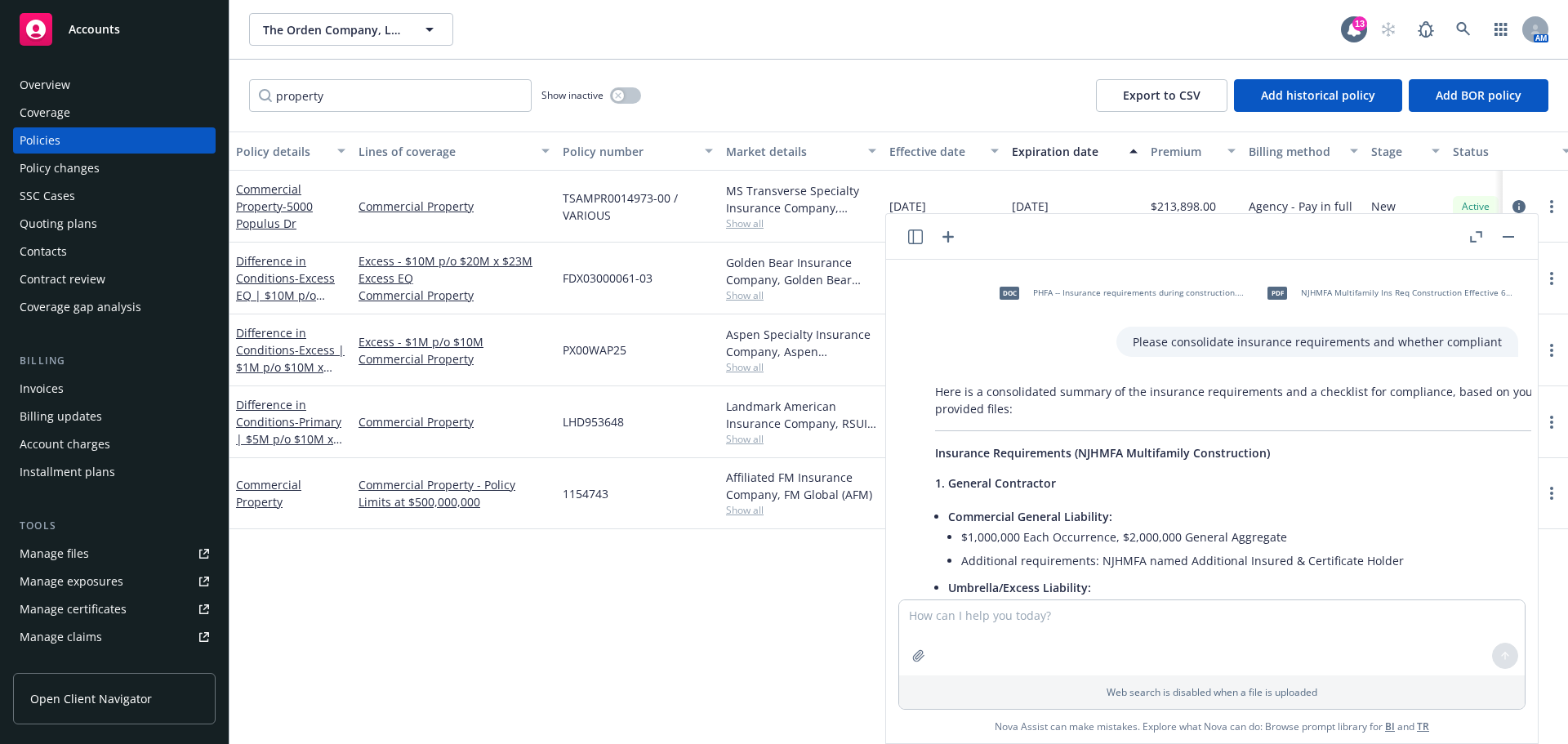
click at [670, 605] on div "Policy details Lines of coverage Policy number Market details Effective date Ex…" at bounding box center [899, 438] width 1339 height 613
click at [1204, 630] on textarea at bounding box center [1212, 639] width 626 height 75
type textarea "["
type textarea "Please provide as worksheet."
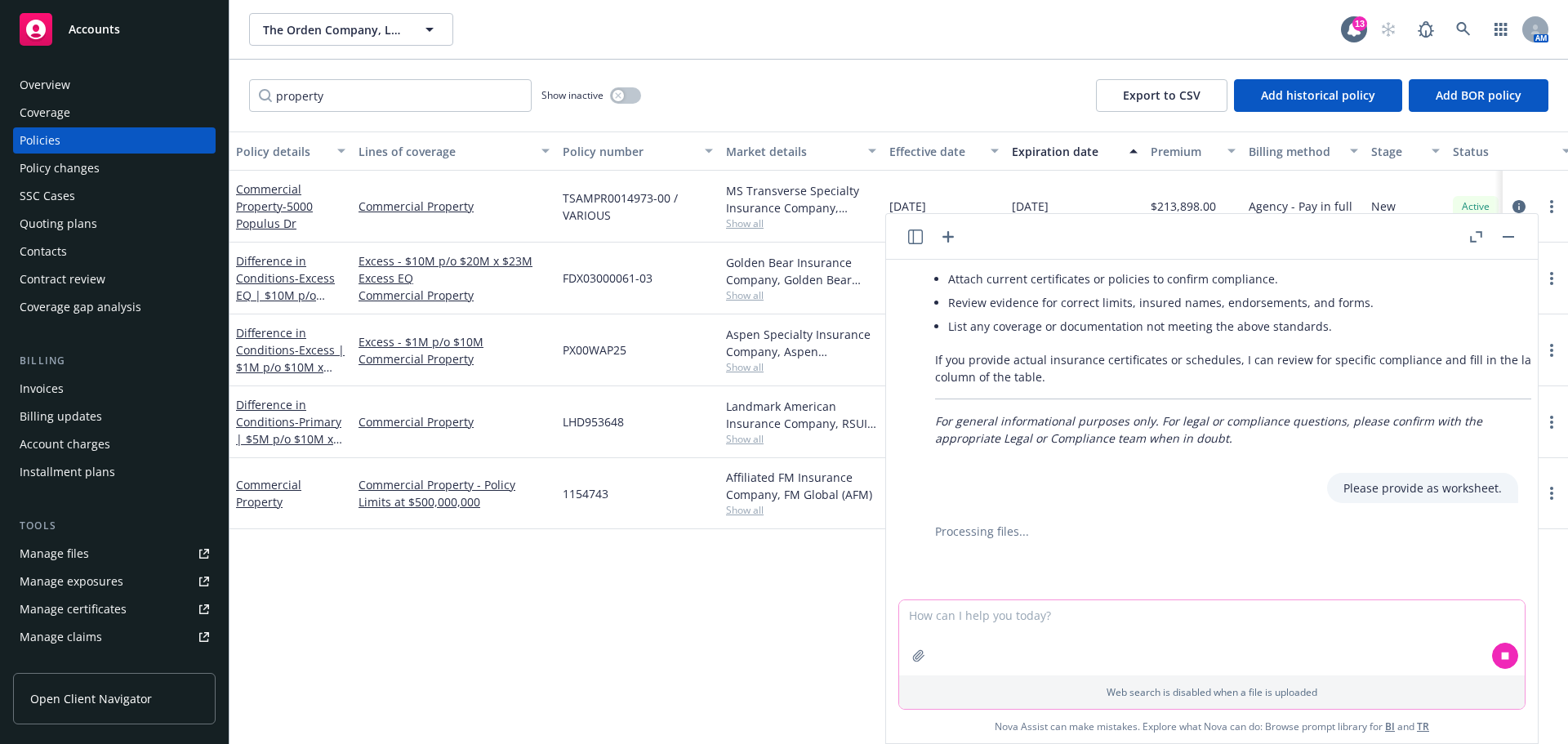
scroll to position [1689, 0]
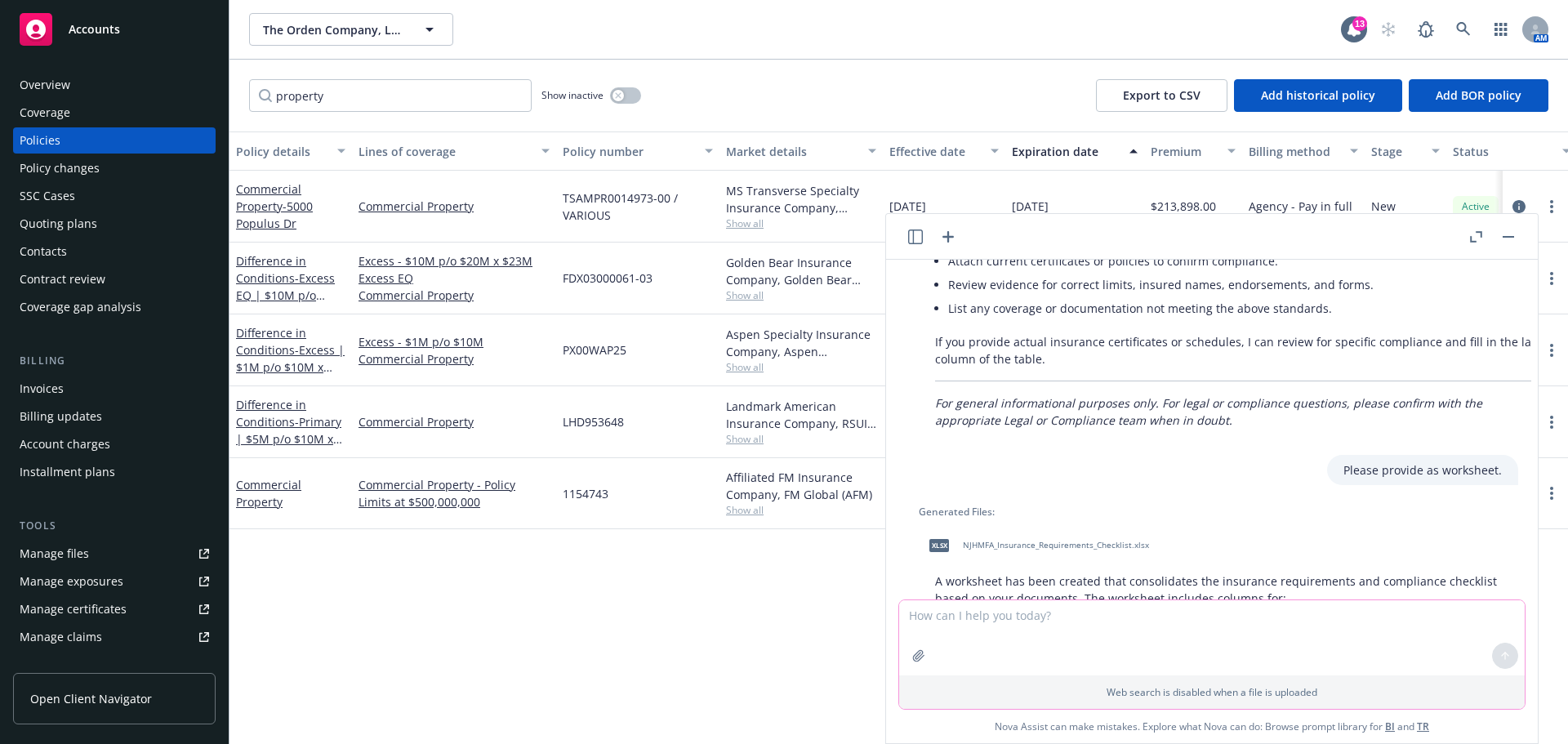
click at [1203, 621] on textarea at bounding box center [1212, 639] width 626 height 75
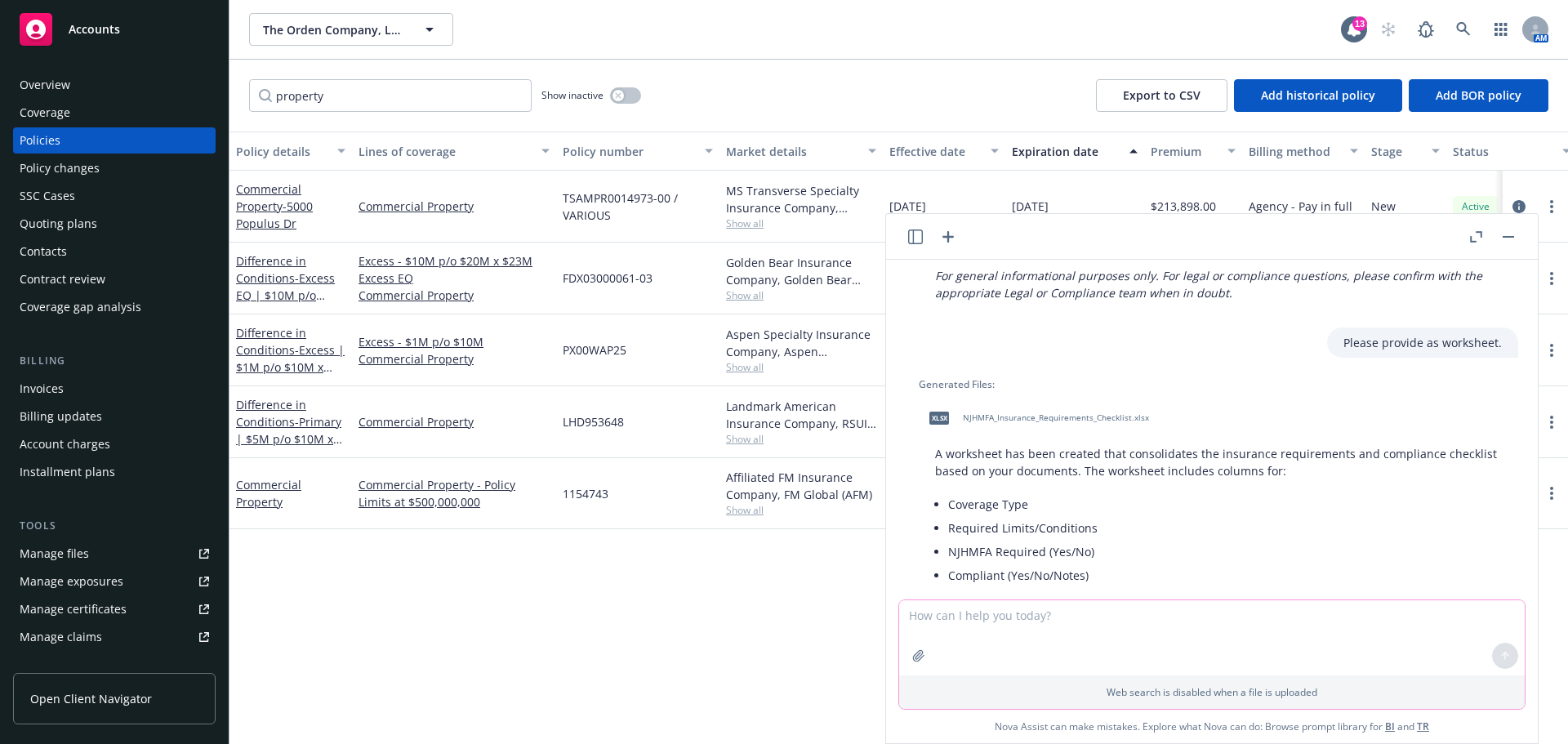
scroll to position [1853, 0]
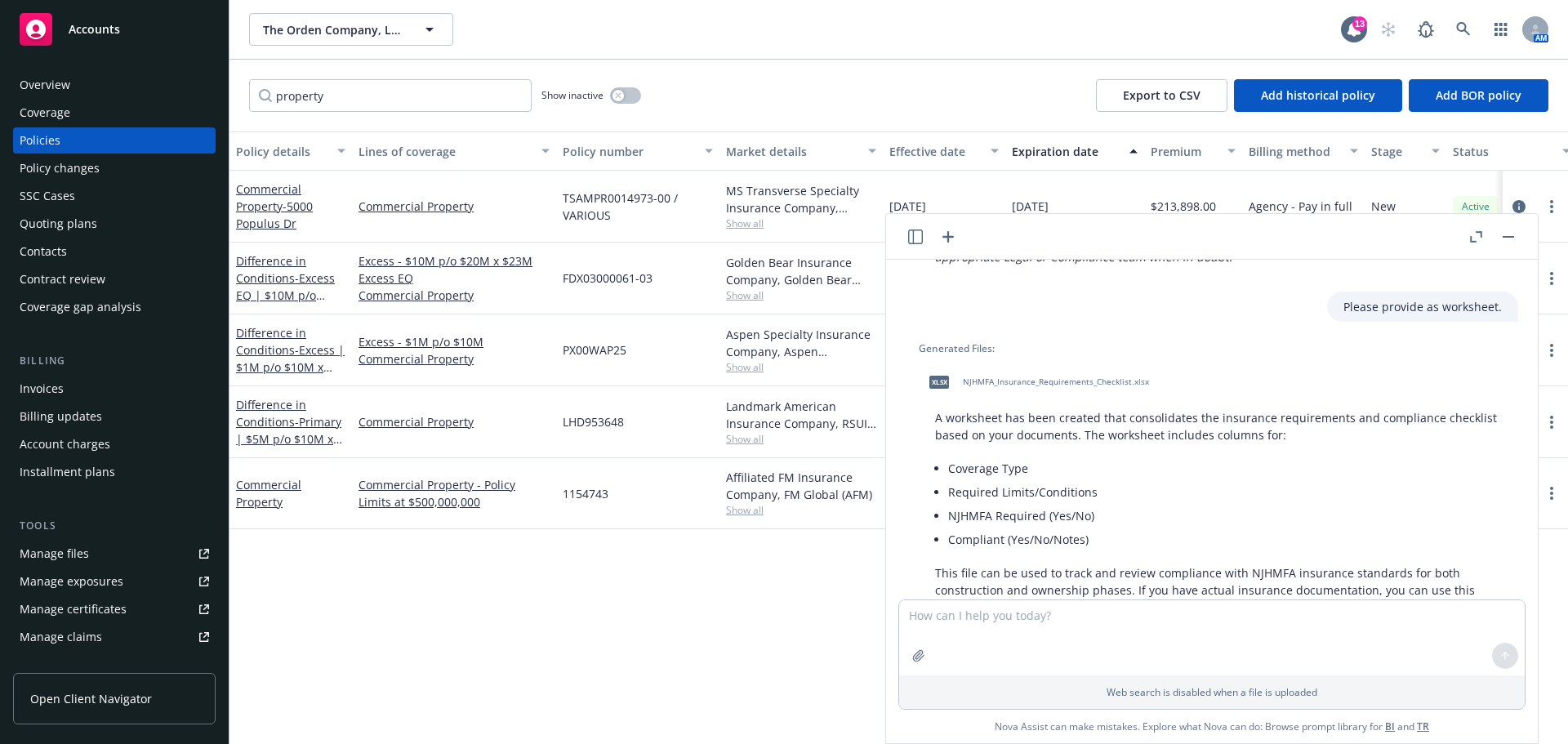
click at [1045, 374] on div "xlsx NJHMFA_Insurance_Requirements_Checklist.xlsx" at bounding box center [1035, 382] width 234 height 41
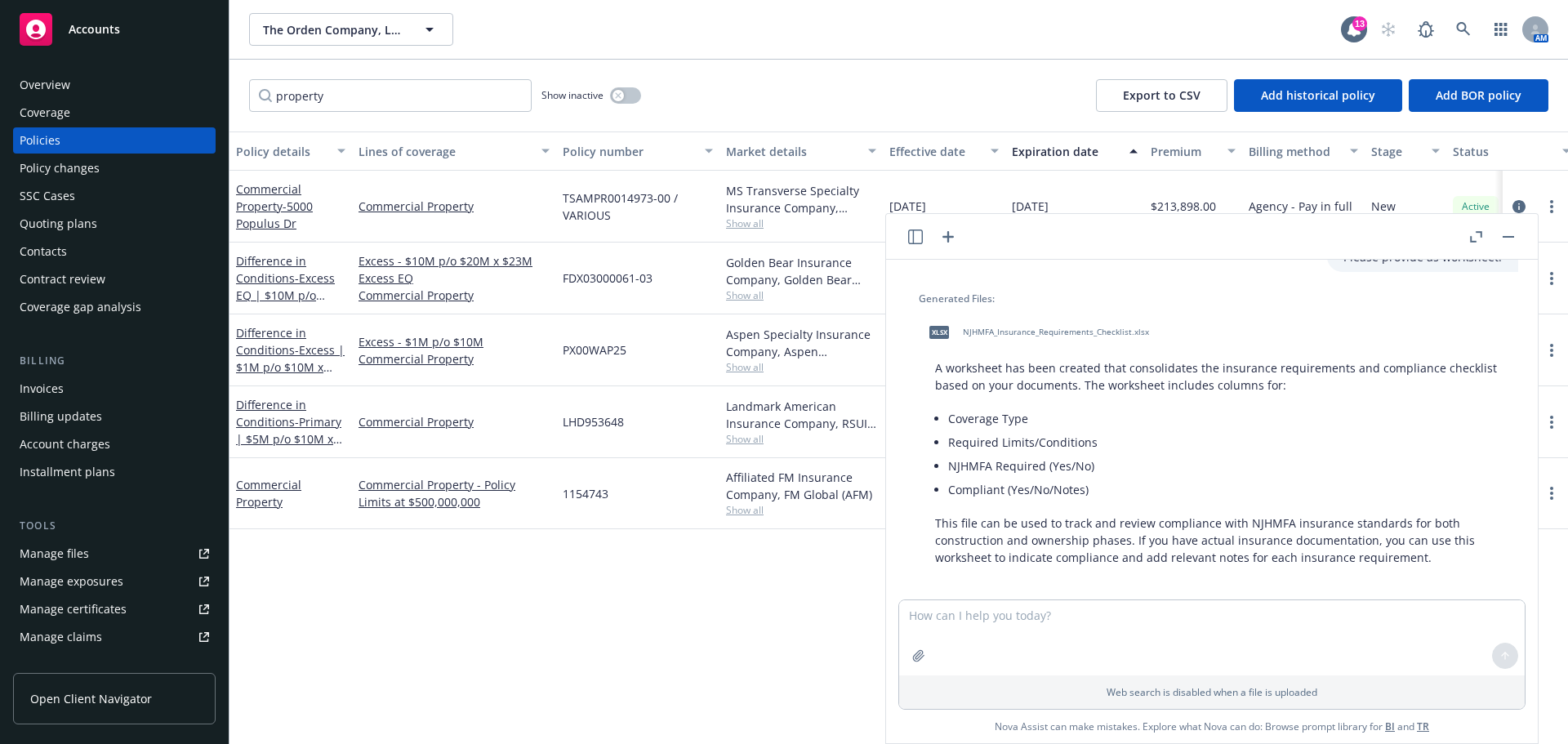
scroll to position [1927, 0]
